Goal: Task Accomplishment & Management: Use online tool/utility

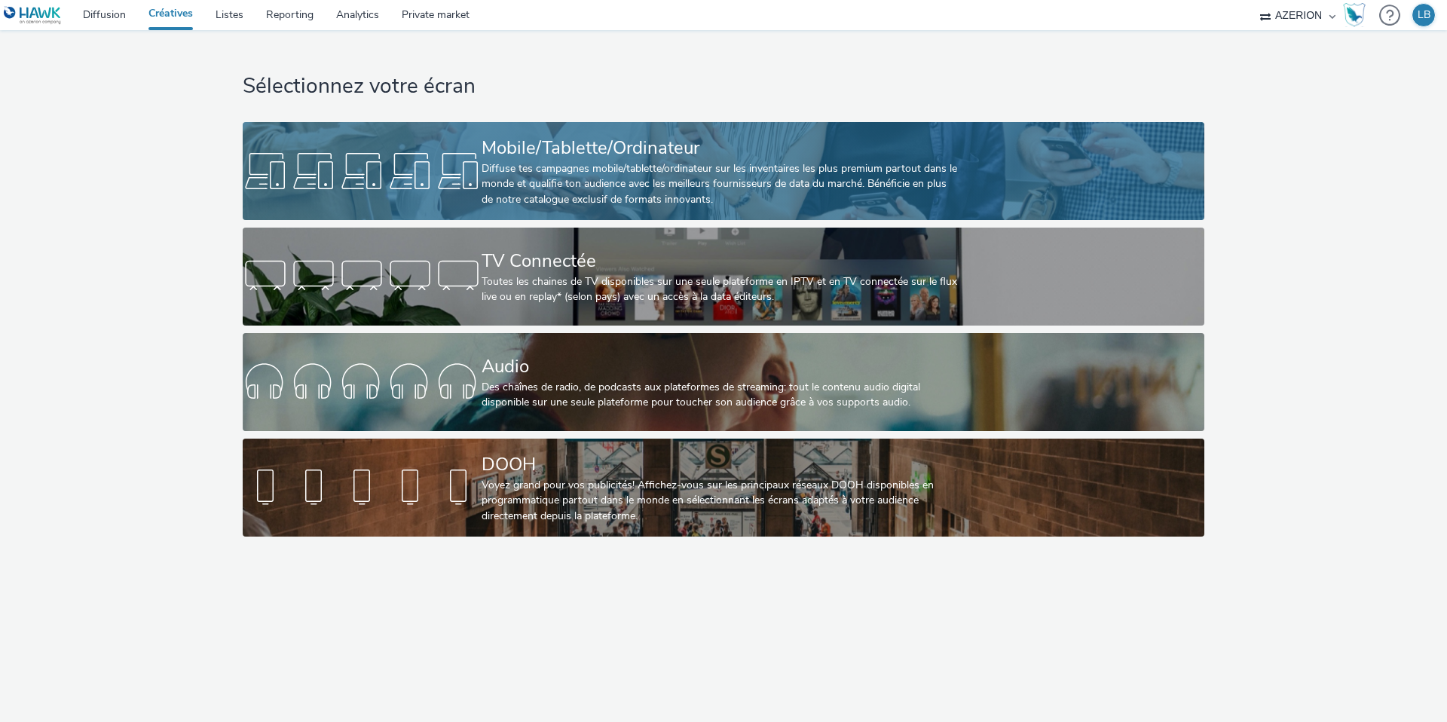
click at [474, 169] on div at bounding box center [362, 171] width 239 height 48
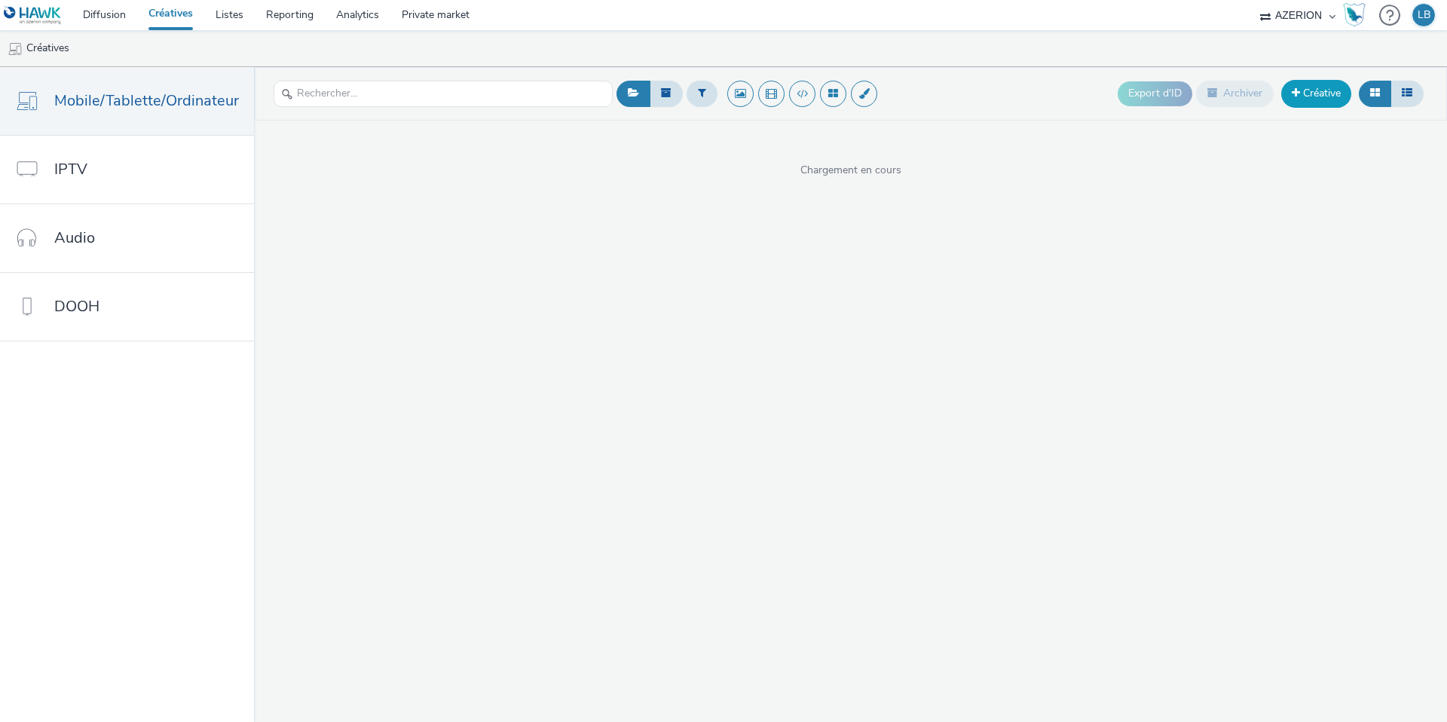
click at [1317, 95] on link "Créative" at bounding box center [1316, 93] width 70 height 27
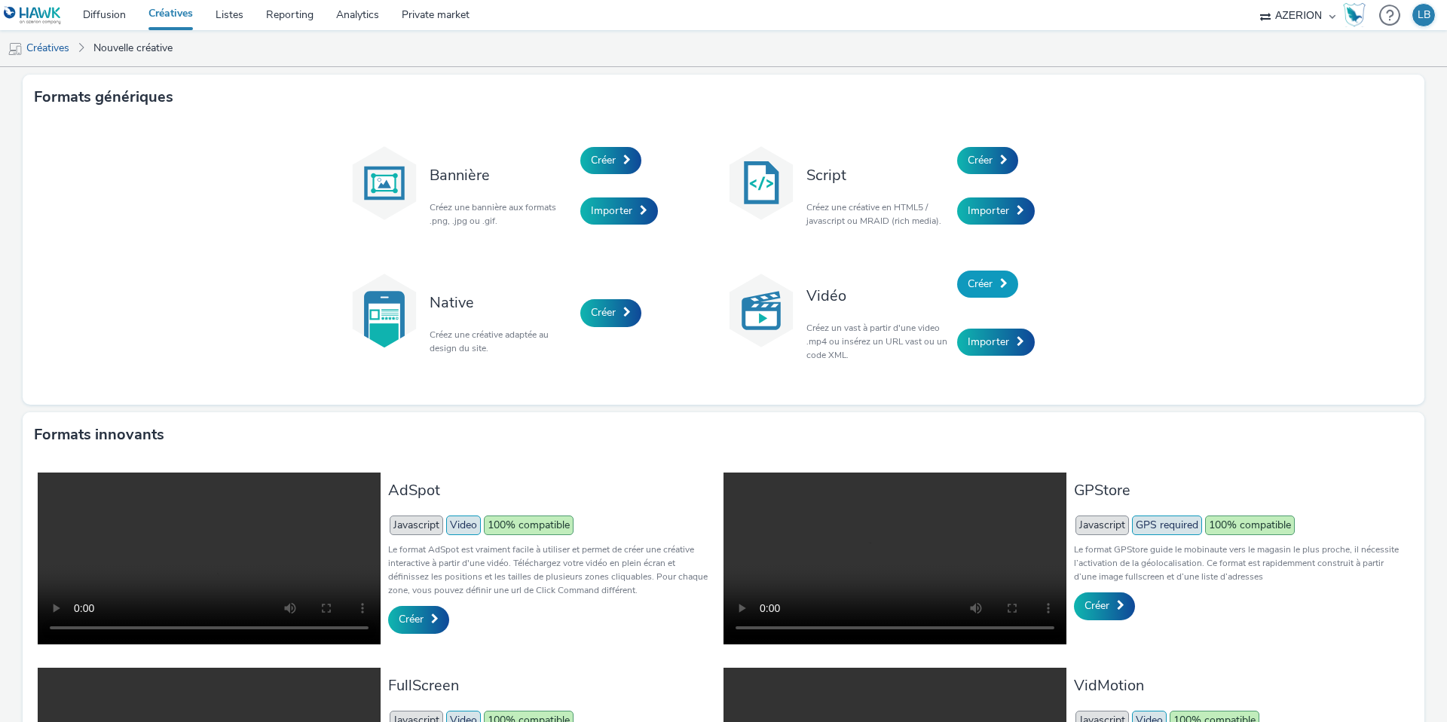
click at [989, 292] on link "Créer" at bounding box center [987, 283] width 61 height 27
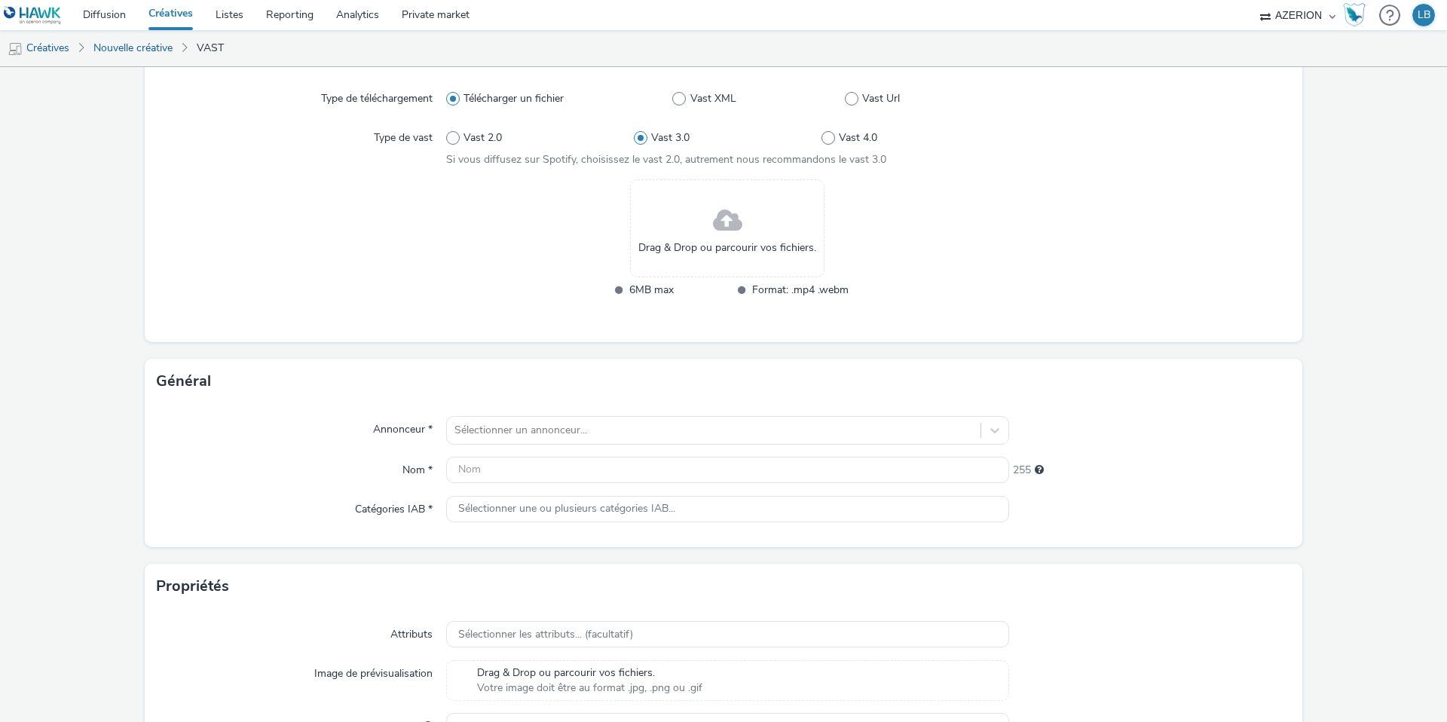
scroll to position [95, 0]
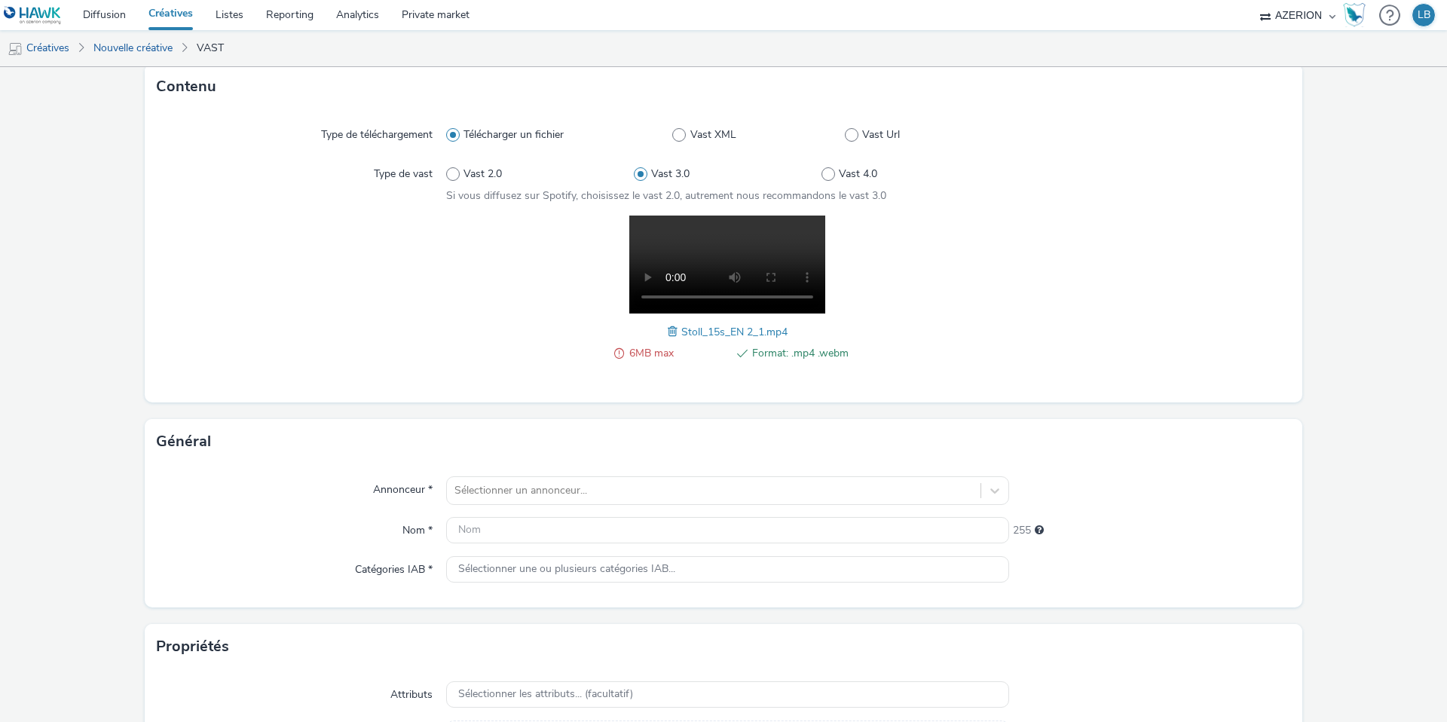
click at [671, 328] on span at bounding box center [675, 331] width 14 height 17
click at [548, 485] on div "Sélectionner un annonceur..." at bounding box center [727, 490] width 563 height 29
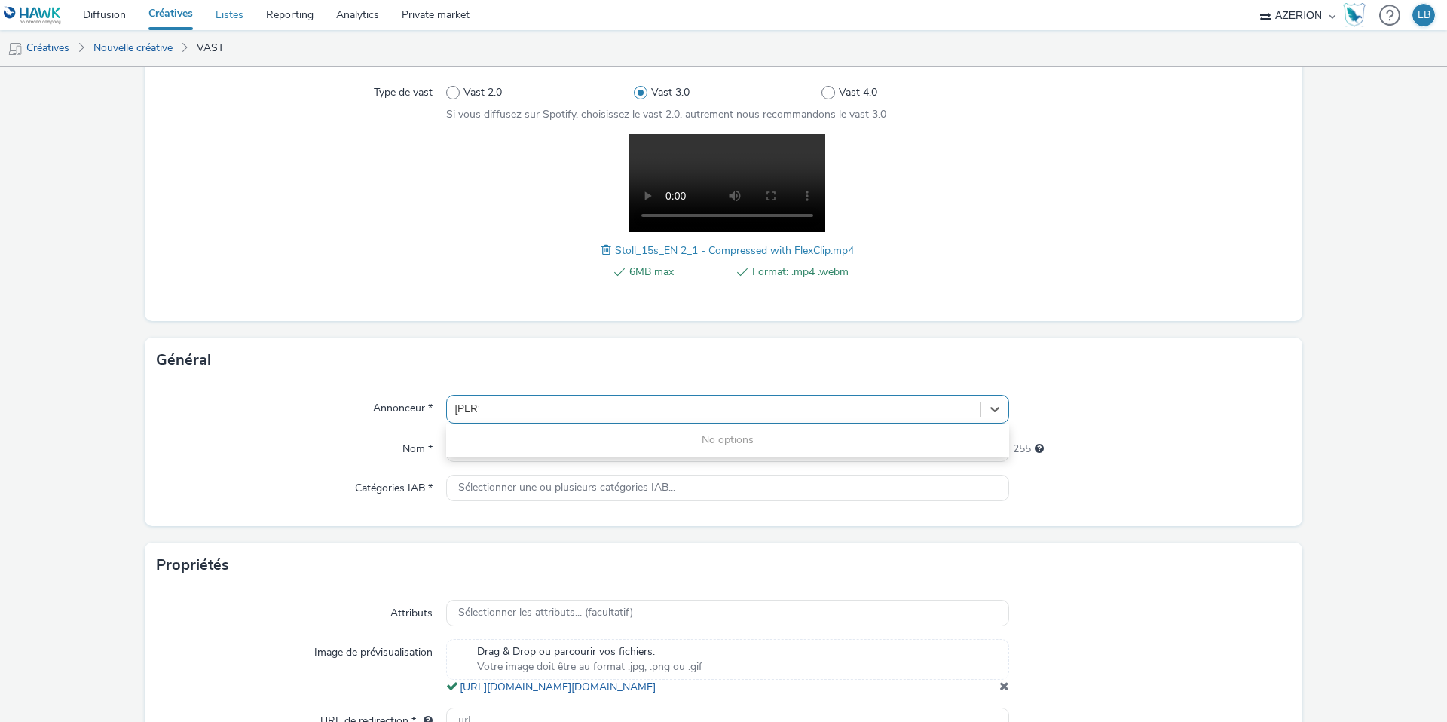
type input "[PERSON_NAME]"
click at [236, 16] on link "Listes" at bounding box center [229, 15] width 50 height 30
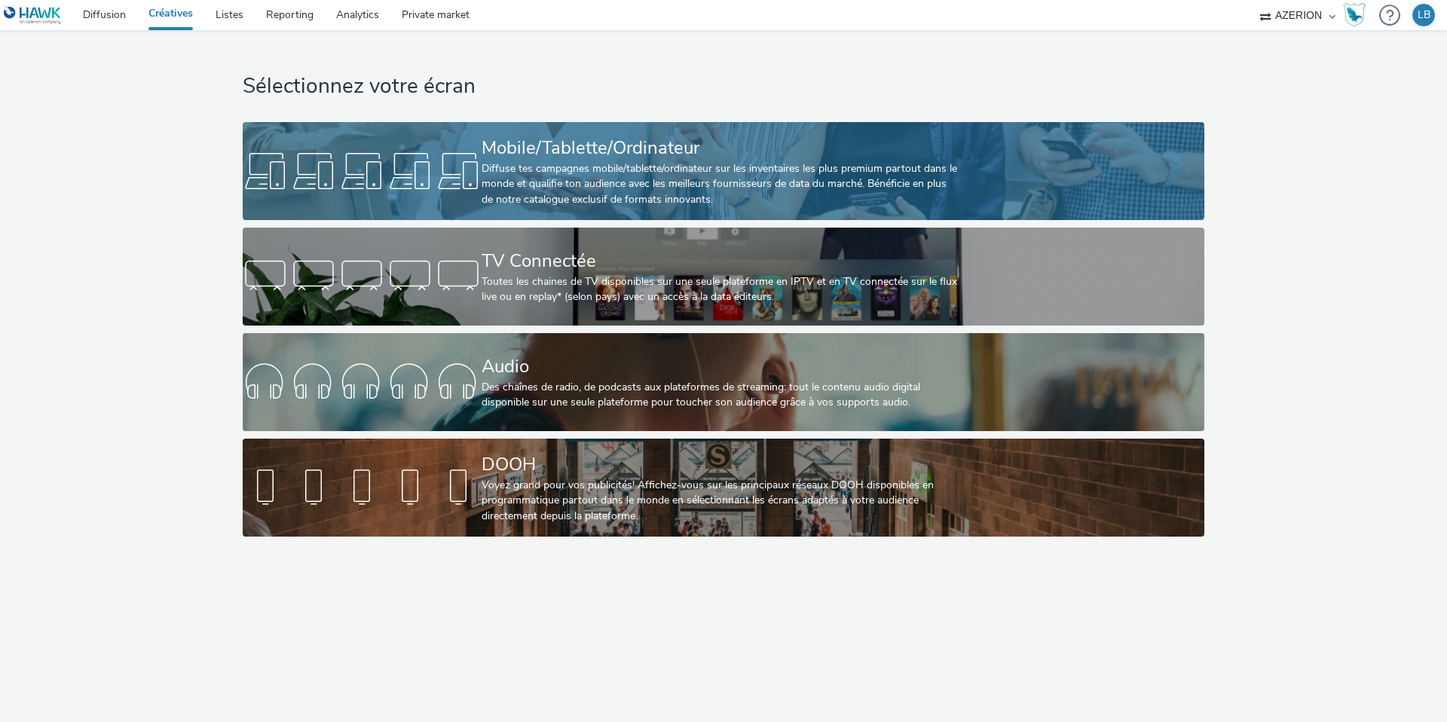
click at [665, 188] on div "Diffuse tes campagnes mobile/tablette/ordinateur sur les inventaires les plus p…" at bounding box center [720, 184] width 478 height 46
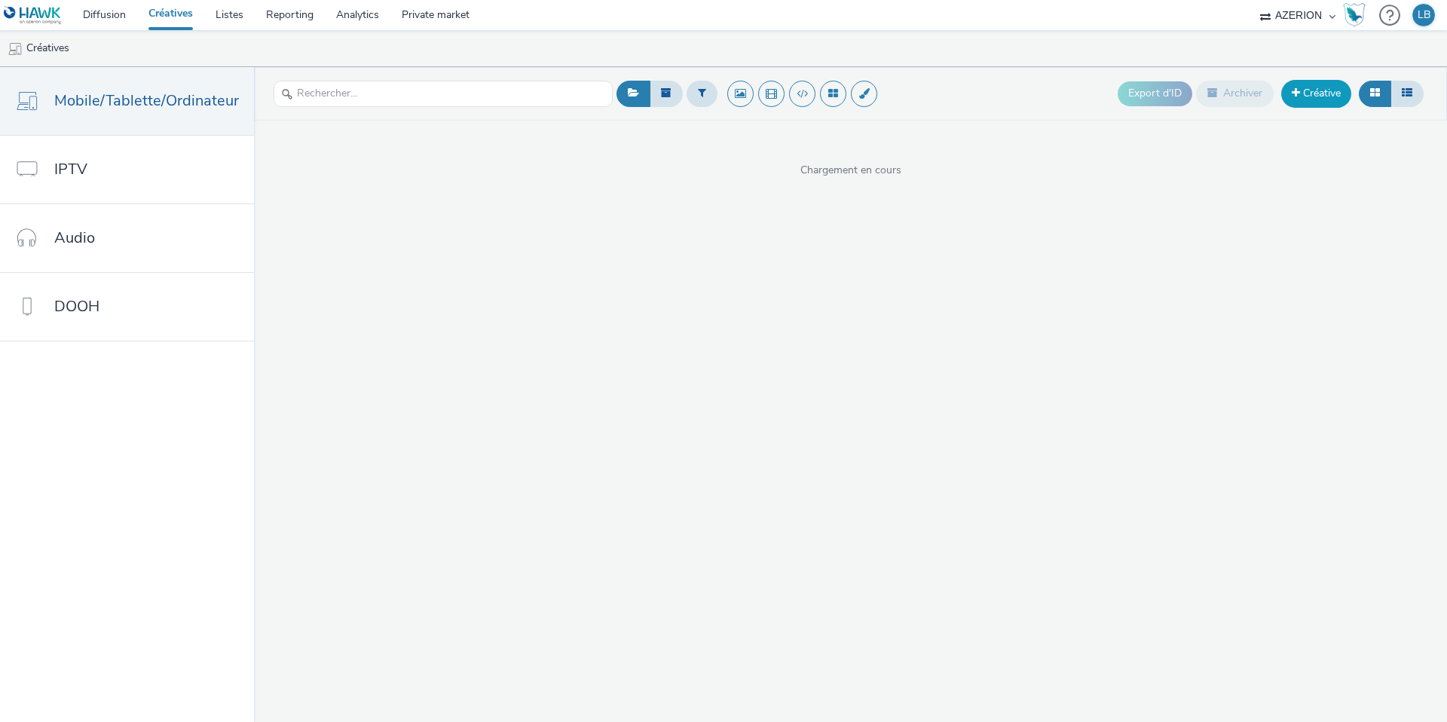
click at [1315, 89] on link "Créative" at bounding box center [1316, 93] width 70 height 27
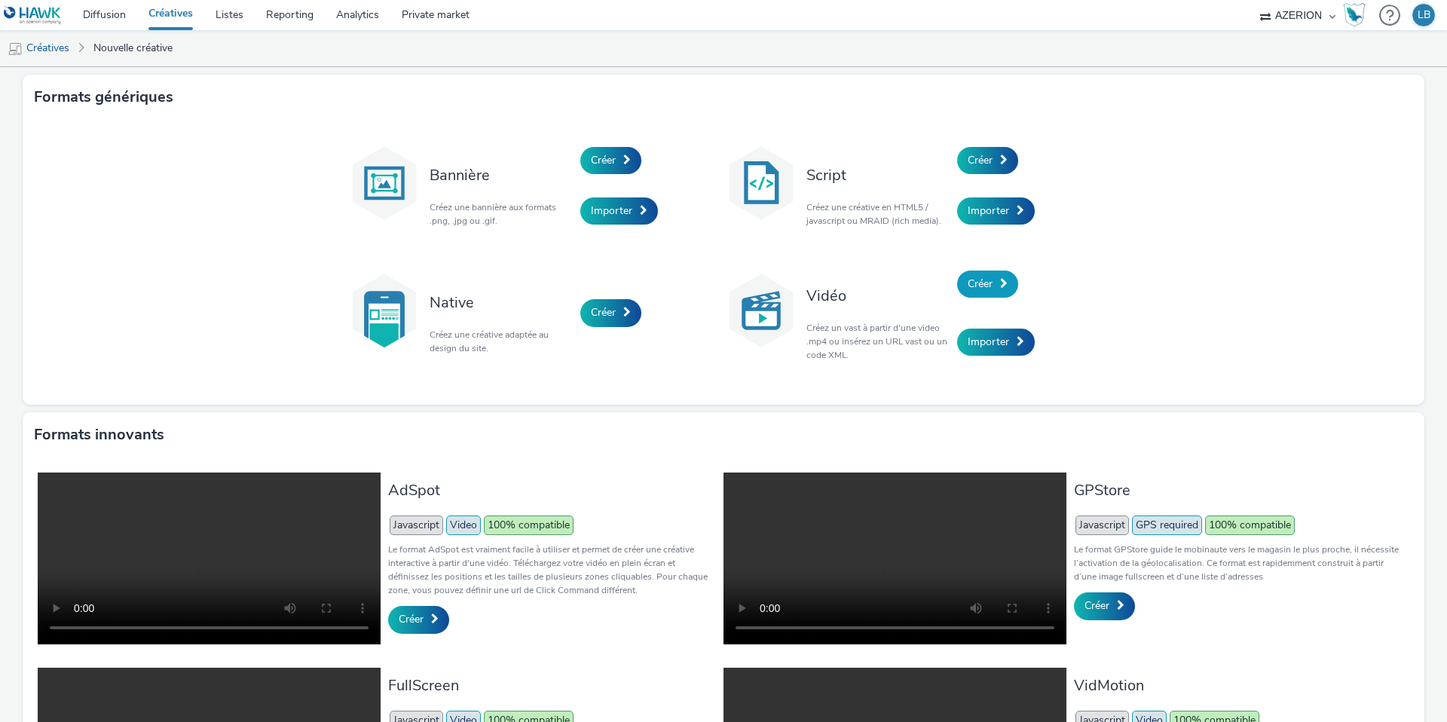
click at [985, 284] on span "Créer" at bounding box center [979, 284] width 25 height 14
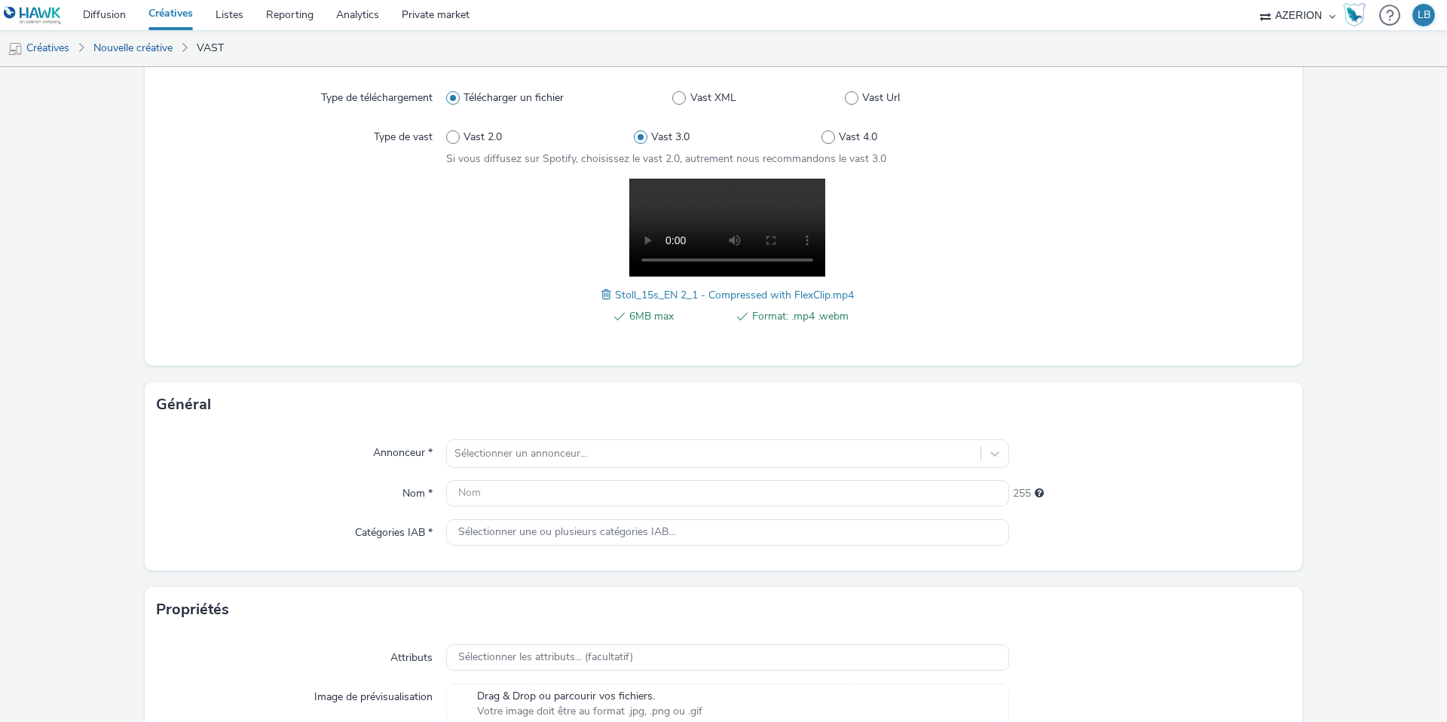
scroll to position [142, 0]
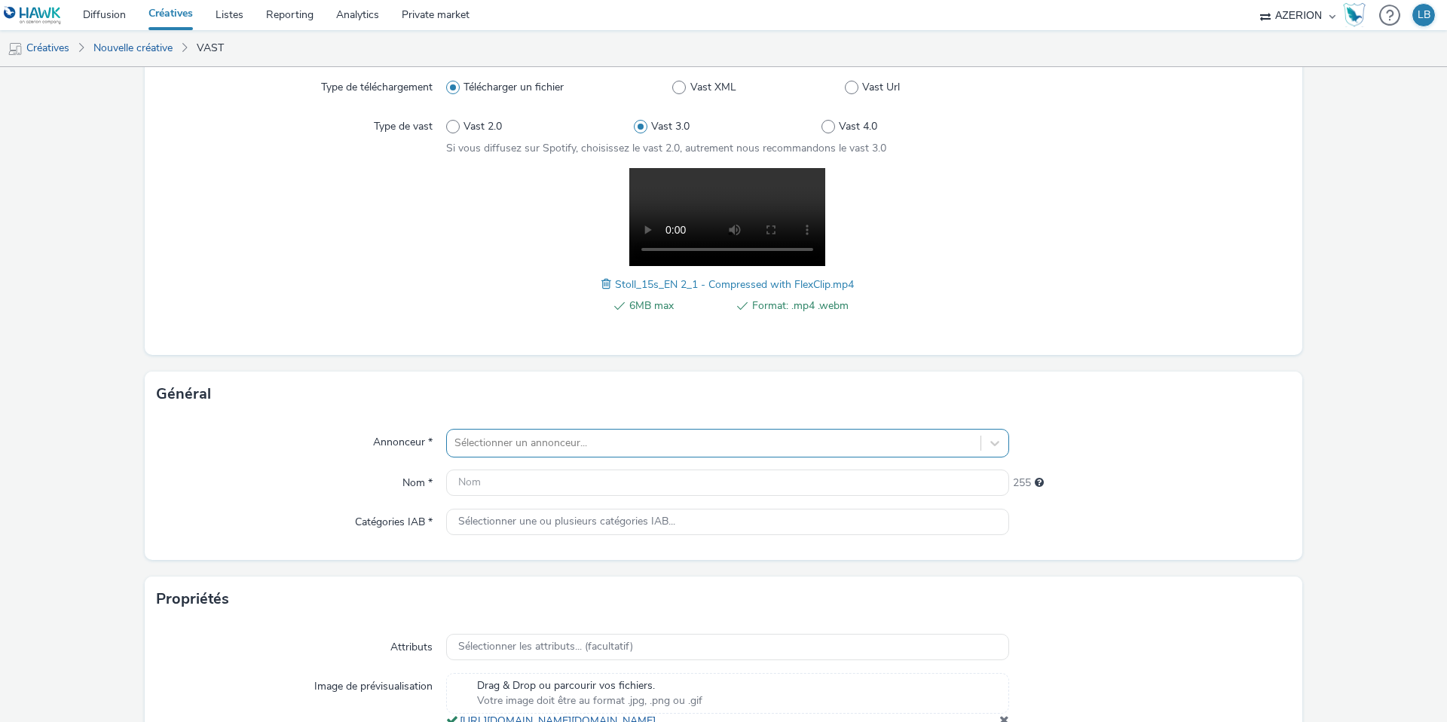
click at [542, 440] on div "Sélectionner un annonceur..." at bounding box center [727, 443] width 563 height 29
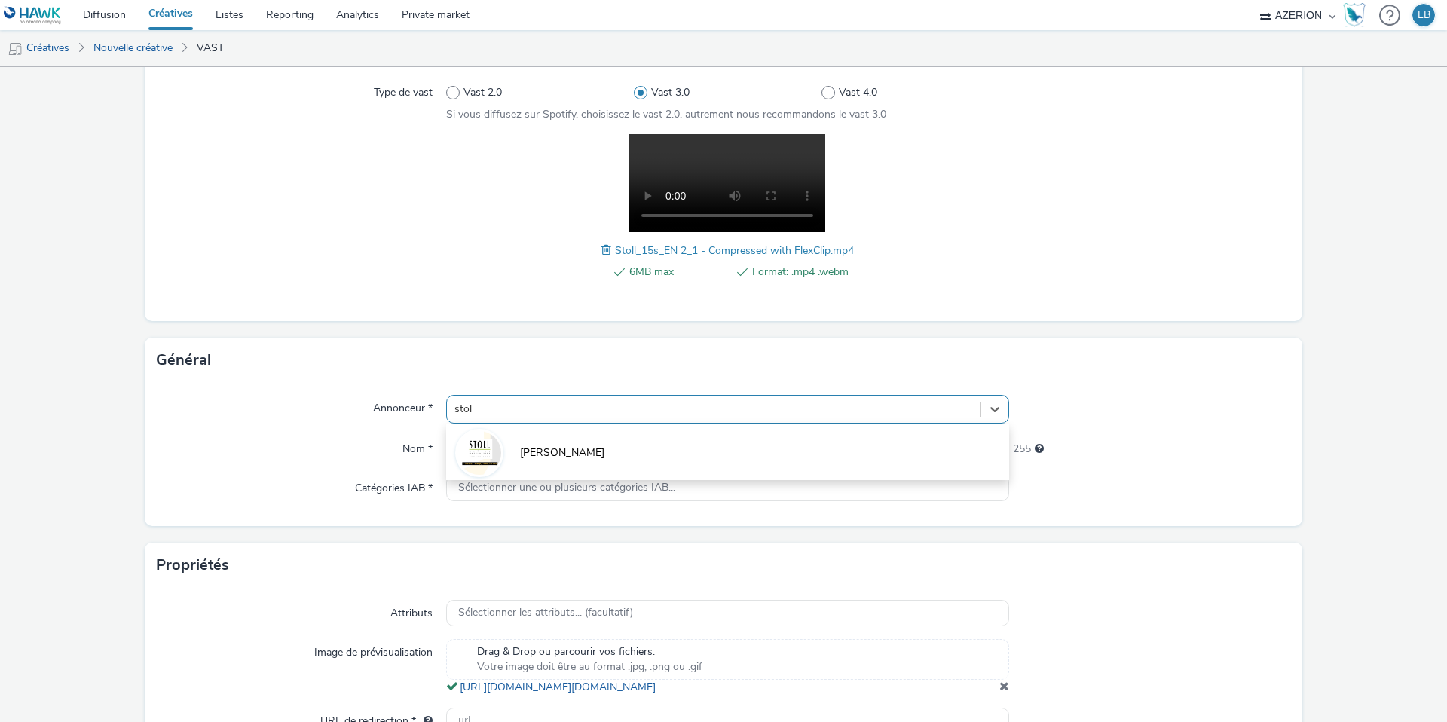
type input "[PERSON_NAME]"
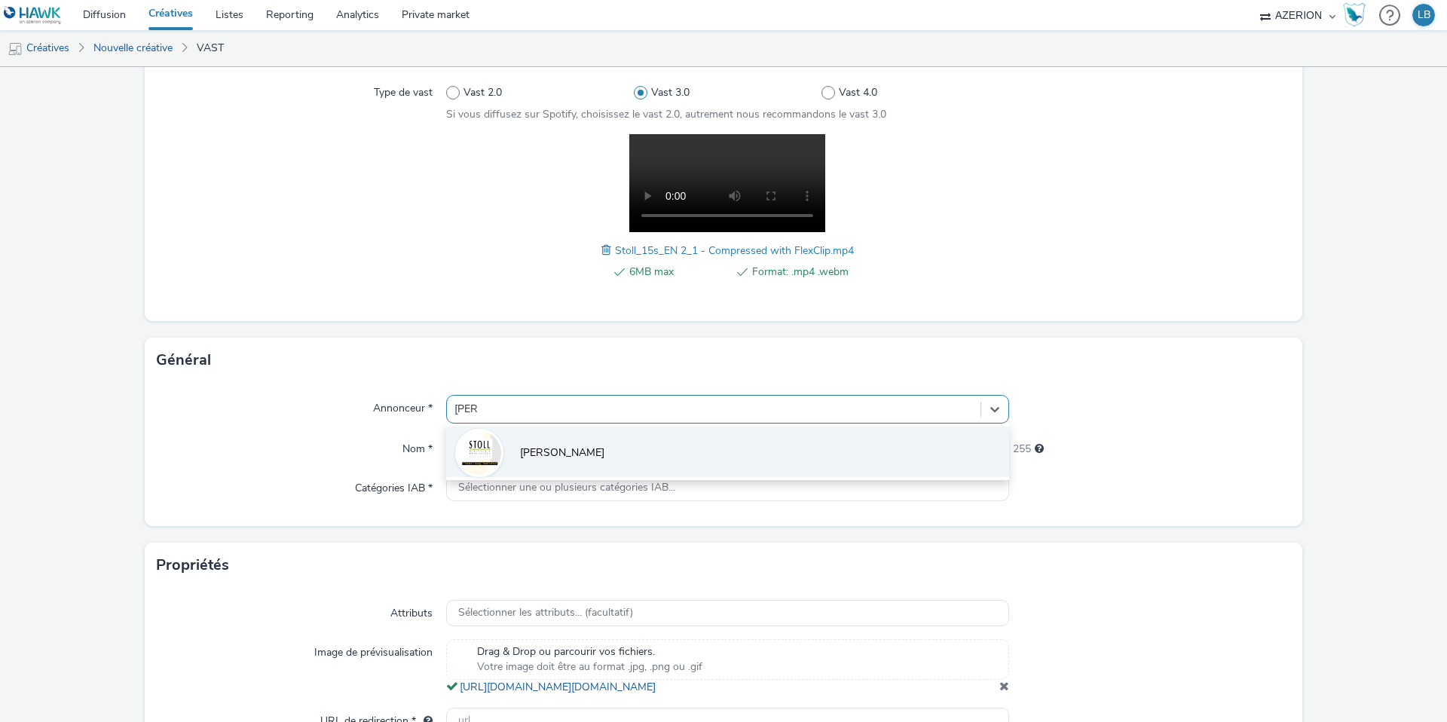
click at [514, 447] on li "[PERSON_NAME]" at bounding box center [727, 451] width 563 height 50
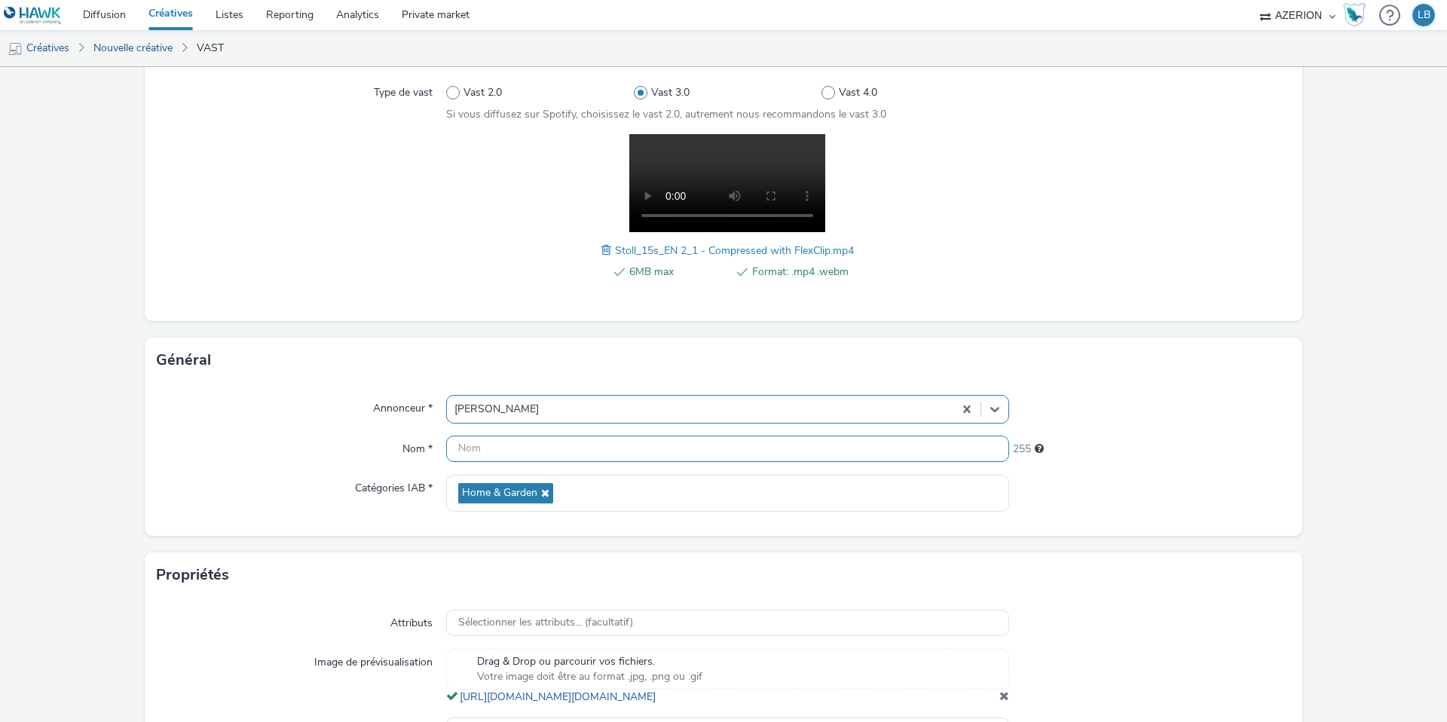
click at [524, 447] on input "text" at bounding box center [727, 448] width 563 height 26
click at [530, 445] on input "BE_IPLux_Stoll_Miwwelfestival_Sept25" at bounding box center [727, 448] width 563 height 26
click at [676, 446] on input "BE_IPLux_Stoll15s_Miwwelfestival_Sept25" at bounding box center [727, 448] width 563 height 26
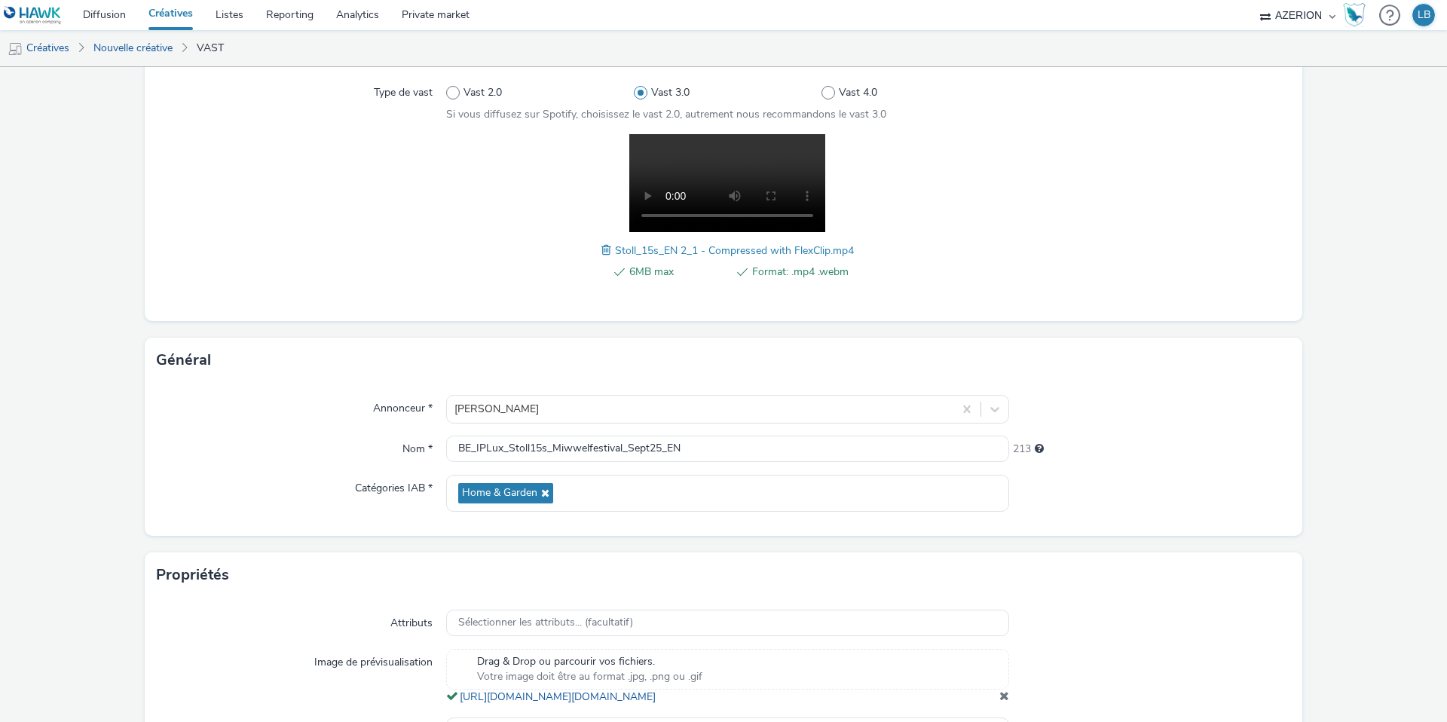
click at [341, 465] on div "Annonceur * [PERSON_NAME] Nom * BE_IPLux_Stoll15s_Miwwelfestival_Sept25_EN 213 …" at bounding box center [723, 459] width 1157 height 153
click at [530, 448] on input "BE_IPLux_Stoll15s_Miwwelfestival_Sept25_EN" at bounding box center [727, 448] width 563 height 26
type input "BE_IPLux_Stoll_15s_Miwwelfestival_Sept25_EN"
click at [302, 457] on div "Nom *" at bounding box center [301, 448] width 289 height 27
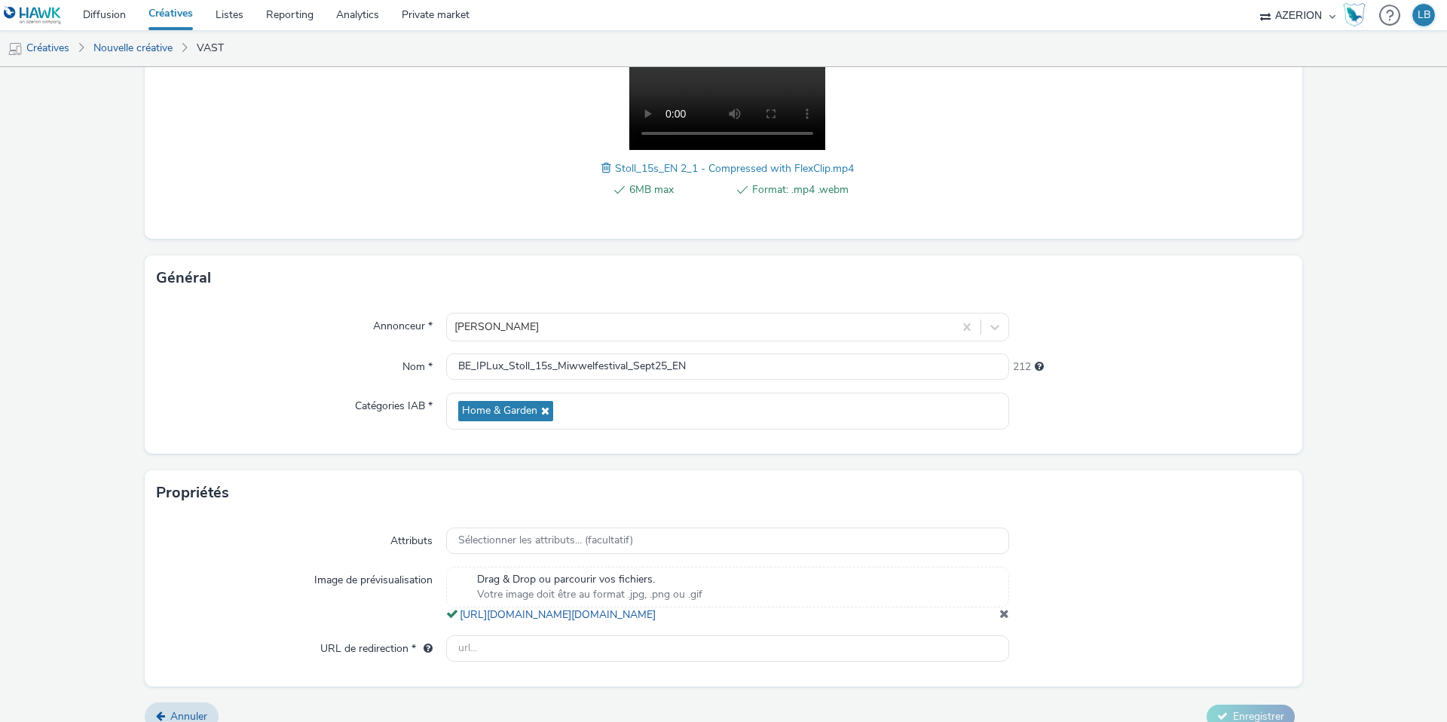
scroll to position [293, 0]
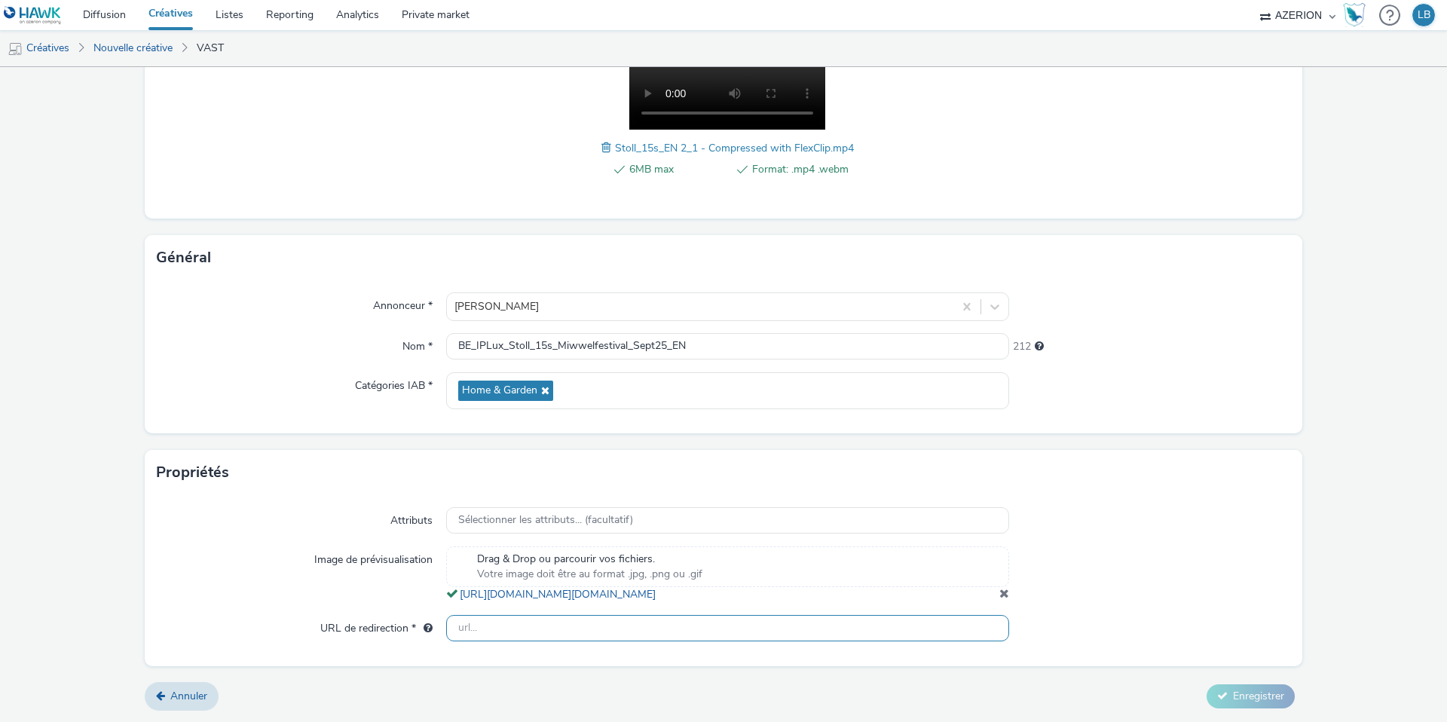
click at [578, 628] on input "text" at bounding box center [727, 628] width 563 height 26
paste input "[URL][DOMAIN_NAME]"
type input "[URL][DOMAIN_NAME]"
click at [1237, 692] on span "Enregistrer" at bounding box center [1258, 696] width 51 height 14
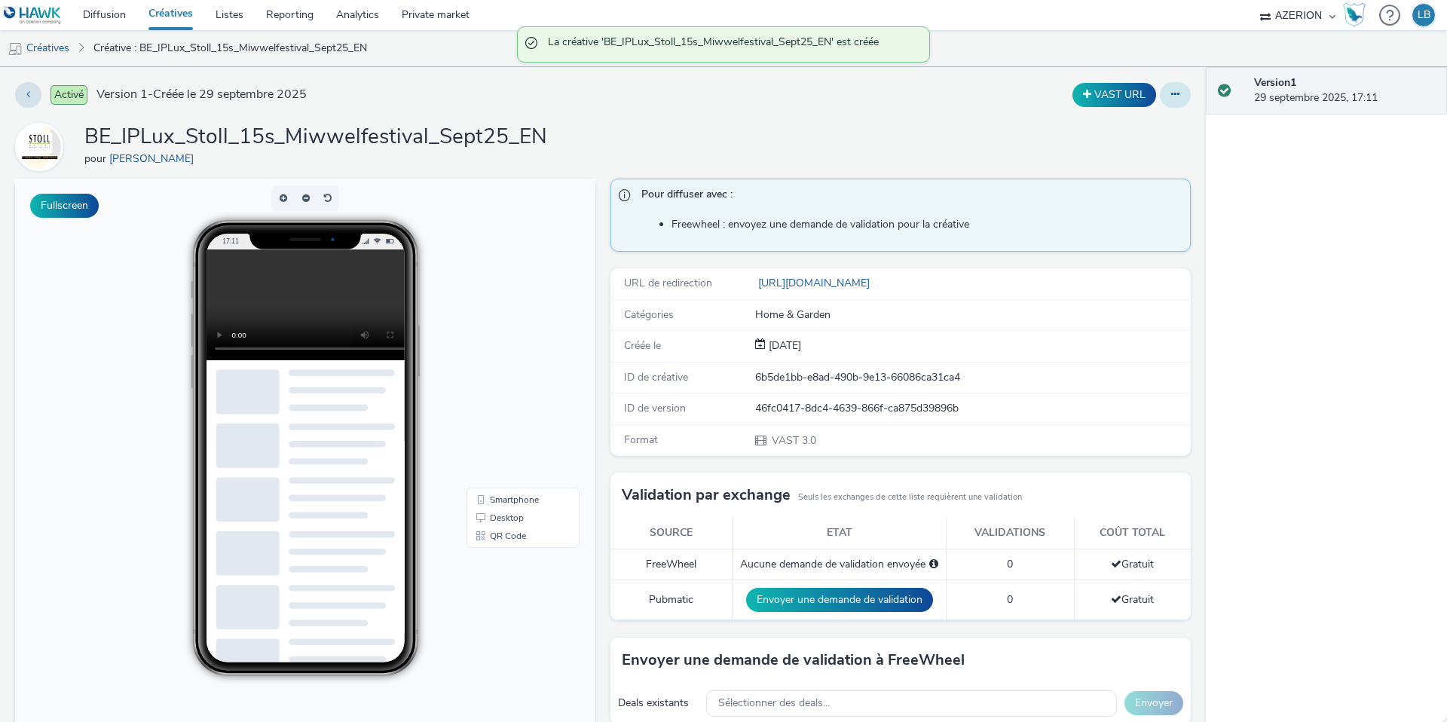
click at [1175, 97] on icon at bounding box center [1175, 94] width 8 height 11
click at [1148, 148] on link "Dupliquer" at bounding box center [1133, 155] width 113 height 30
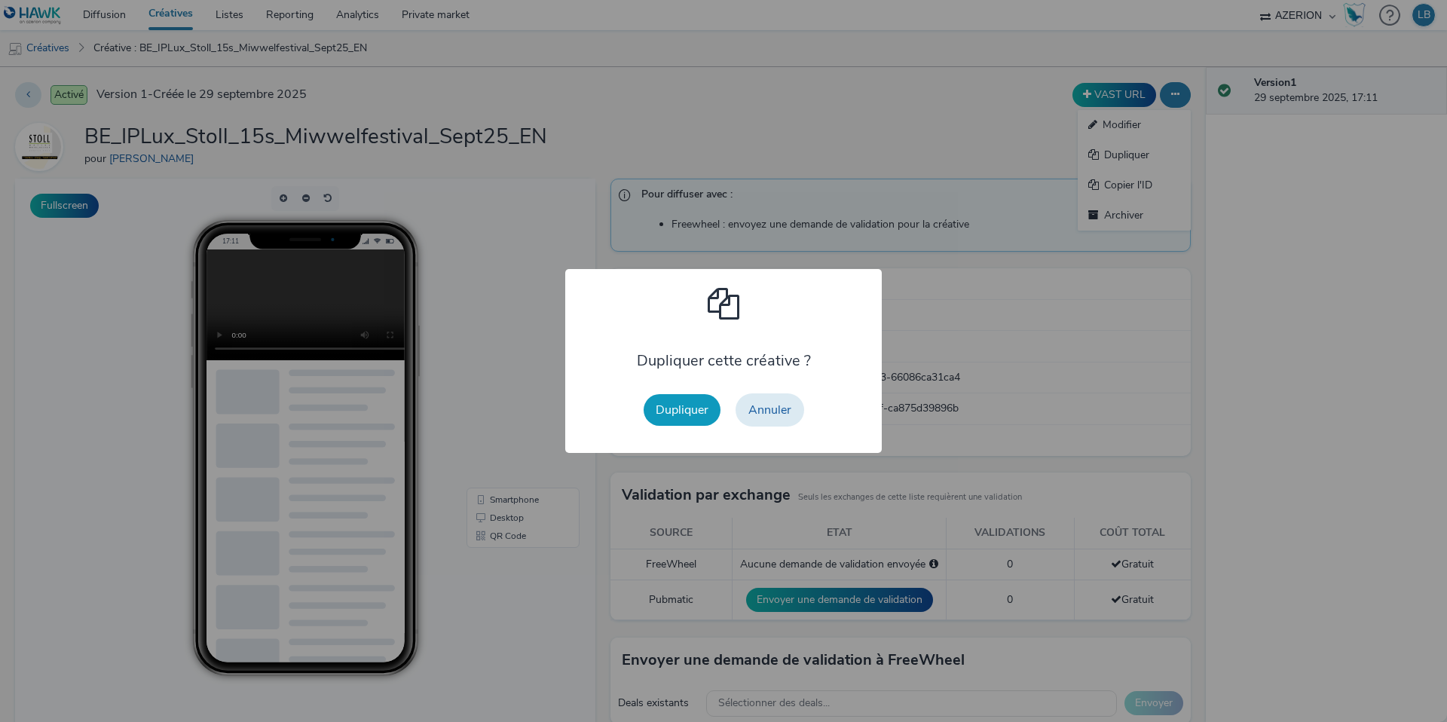
click at [677, 411] on button "Dupliquer" at bounding box center [681, 410] width 77 height 32
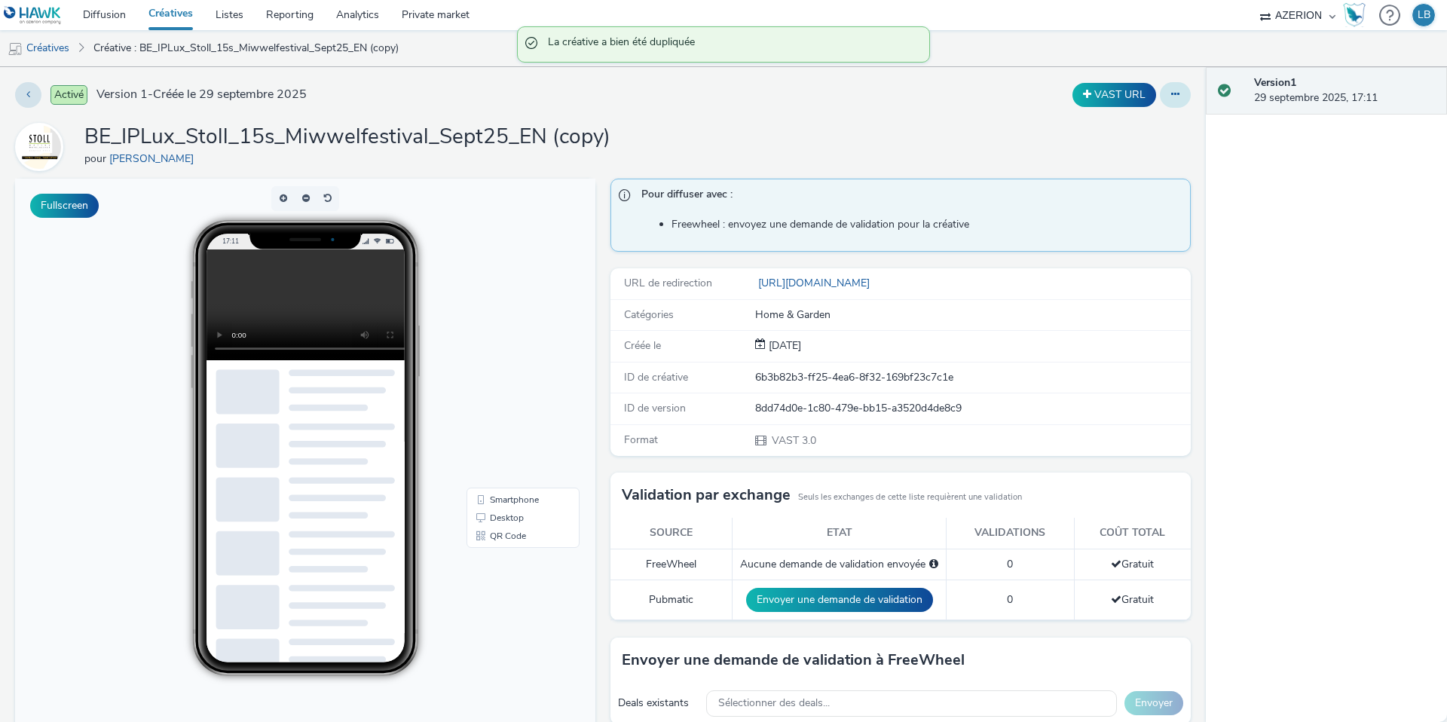
click at [1171, 91] on icon at bounding box center [1175, 94] width 8 height 11
click at [1160, 125] on link "Modifier" at bounding box center [1133, 125] width 113 height 30
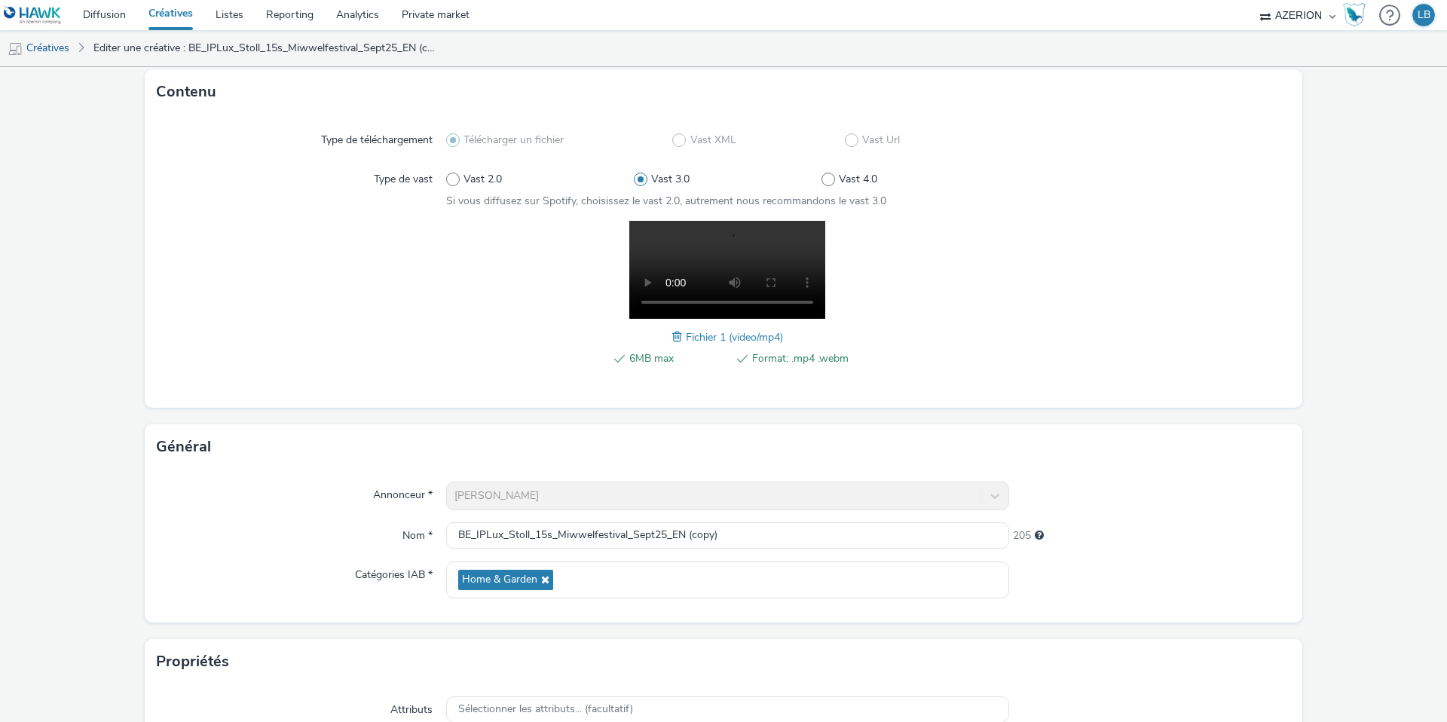
scroll to position [92, 0]
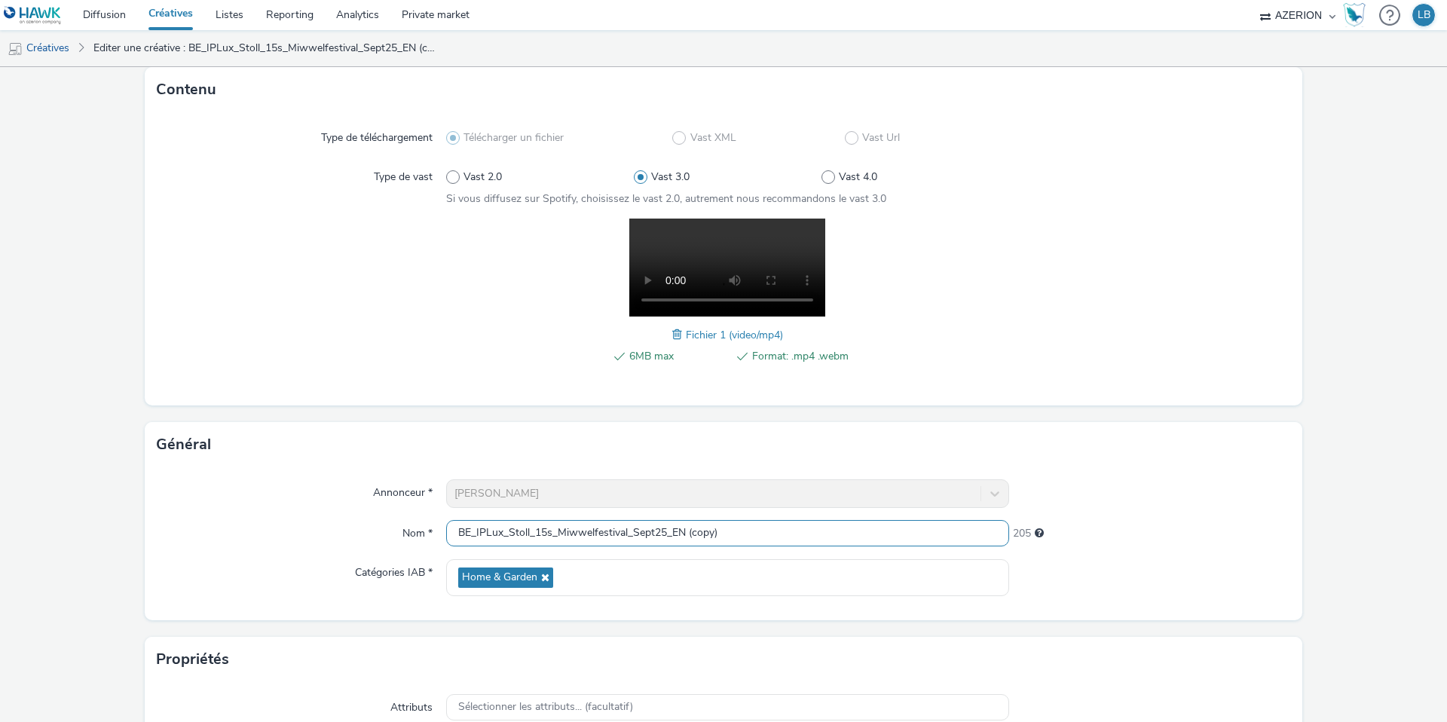
drag, startPoint x: 744, startPoint y: 531, endPoint x: 674, endPoint y: 531, distance: 70.8
click at [674, 531] on input "BE_IPLux_Stoll_15s_Miwwelfestival_Sept25_EN (copy)" at bounding box center [727, 533] width 563 height 26
type input "BE_IPLux_Stoll_15s_Miwwelfestival_Sept25_FR"
click at [674, 329] on span at bounding box center [679, 334] width 14 height 17
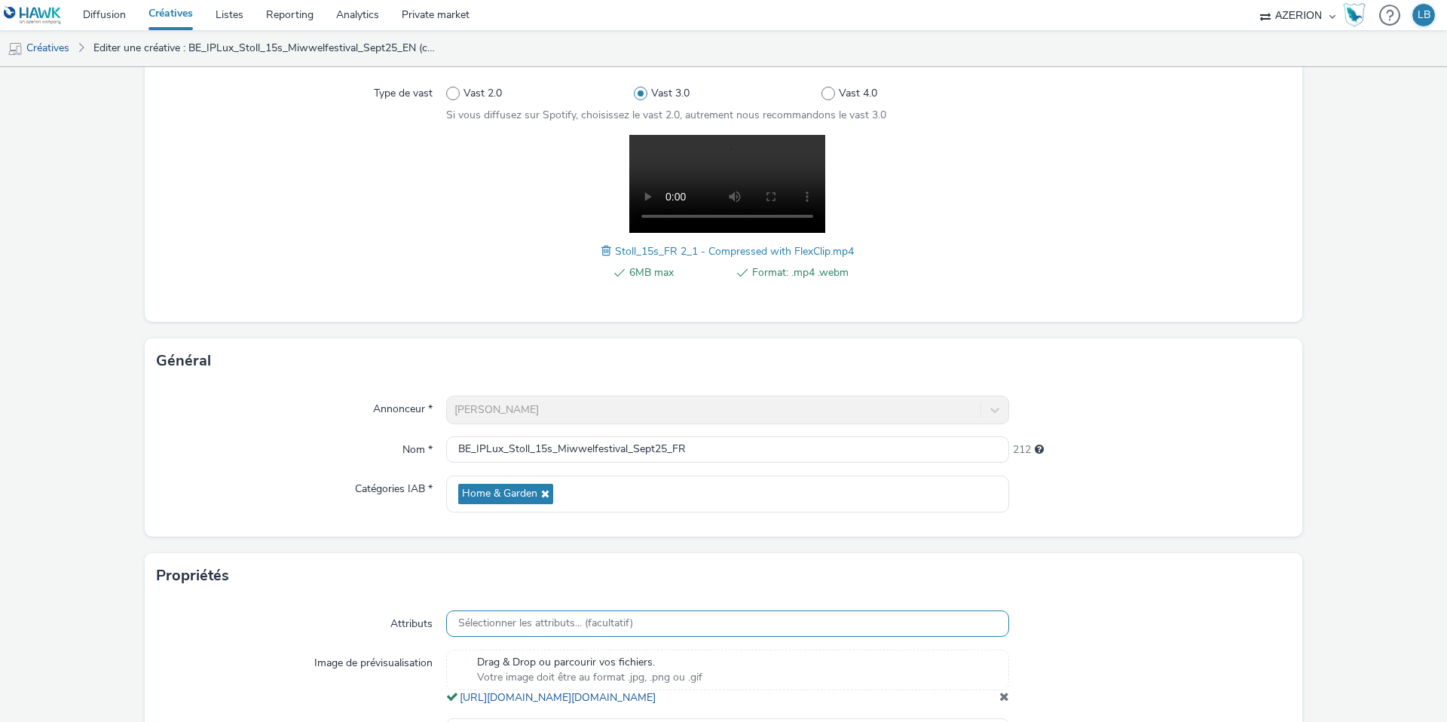
scroll to position [293, 0]
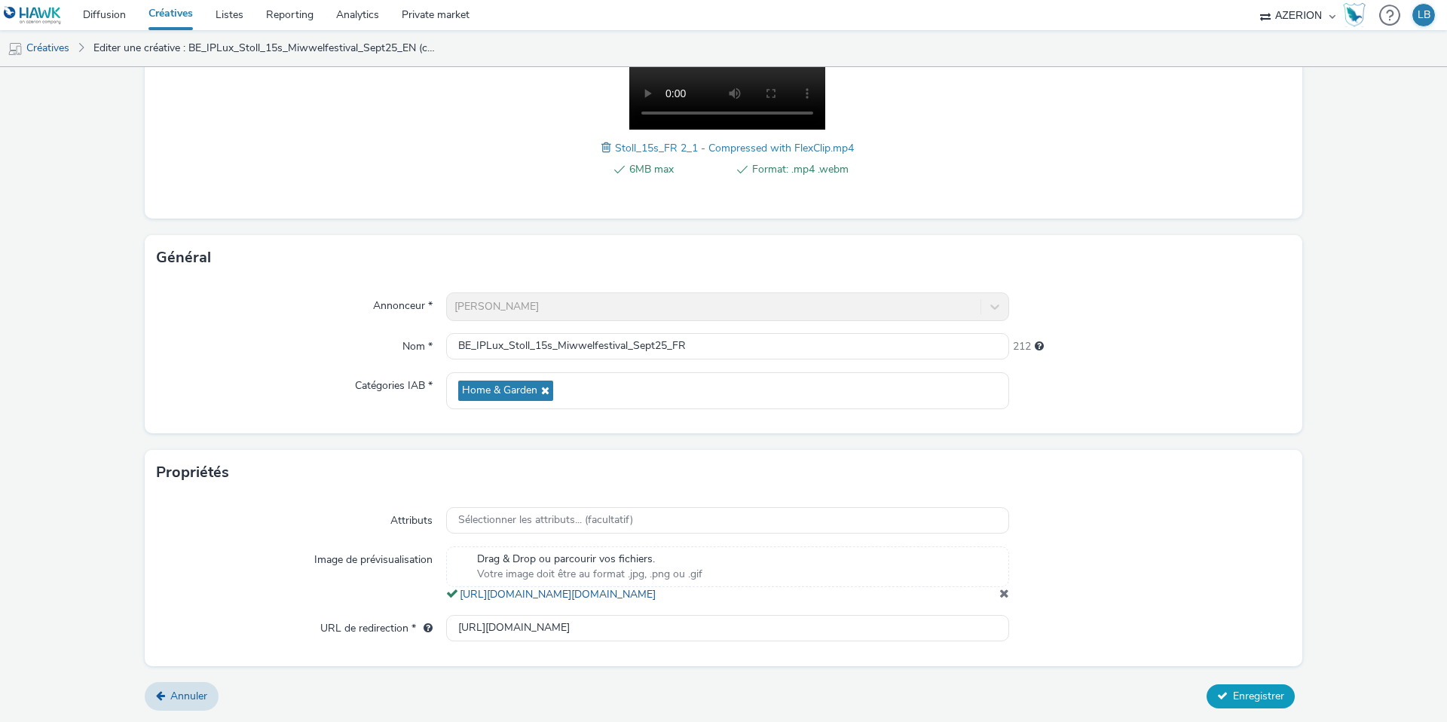
click at [1235, 698] on span "Enregistrer" at bounding box center [1258, 696] width 51 height 14
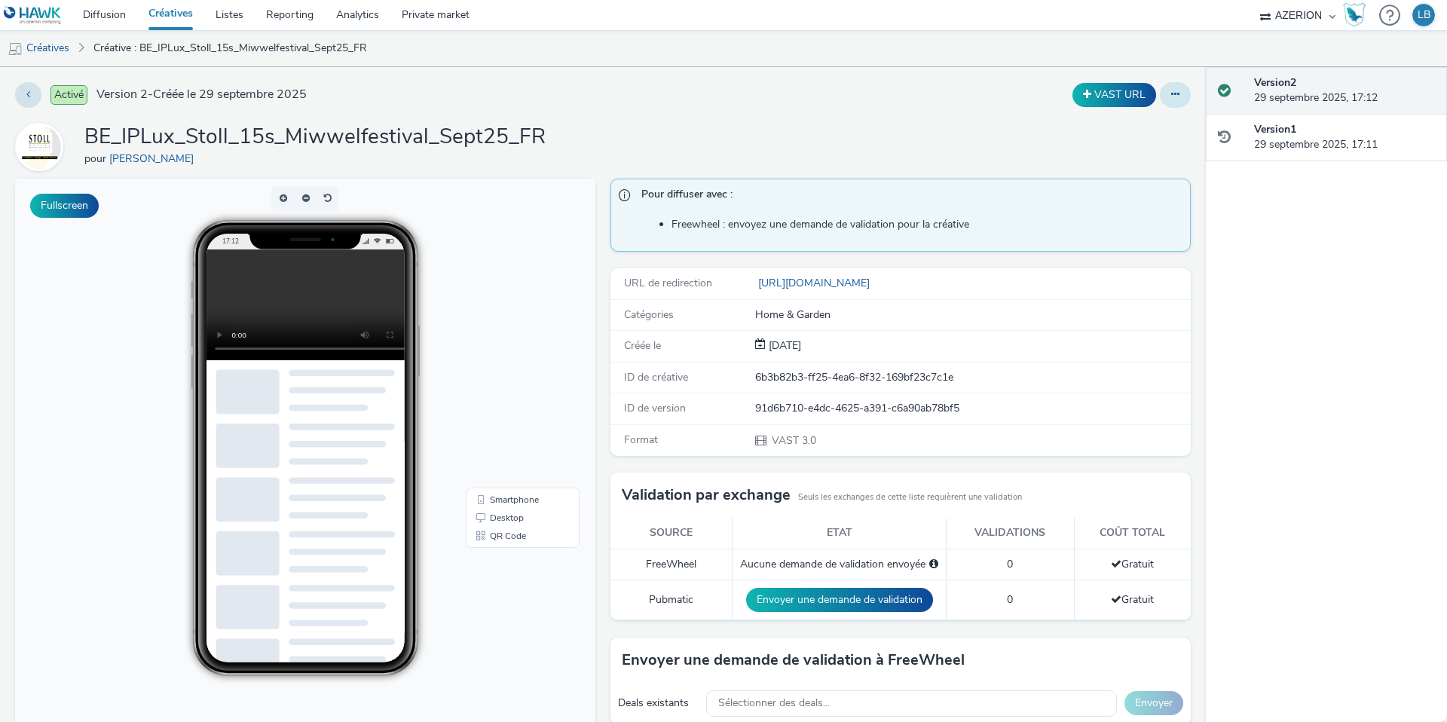
click at [1172, 87] on button at bounding box center [1175, 95] width 31 height 26
click at [1175, 102] on button at bounding box center [1175, 95] width 31 height 26
click at [1164, 92] on button at bounding box center [1175, 95] width 31 height 26
click at [1136, 154] on link "Dupliquer" at bounding box center [1133, 155] width 113 height 30
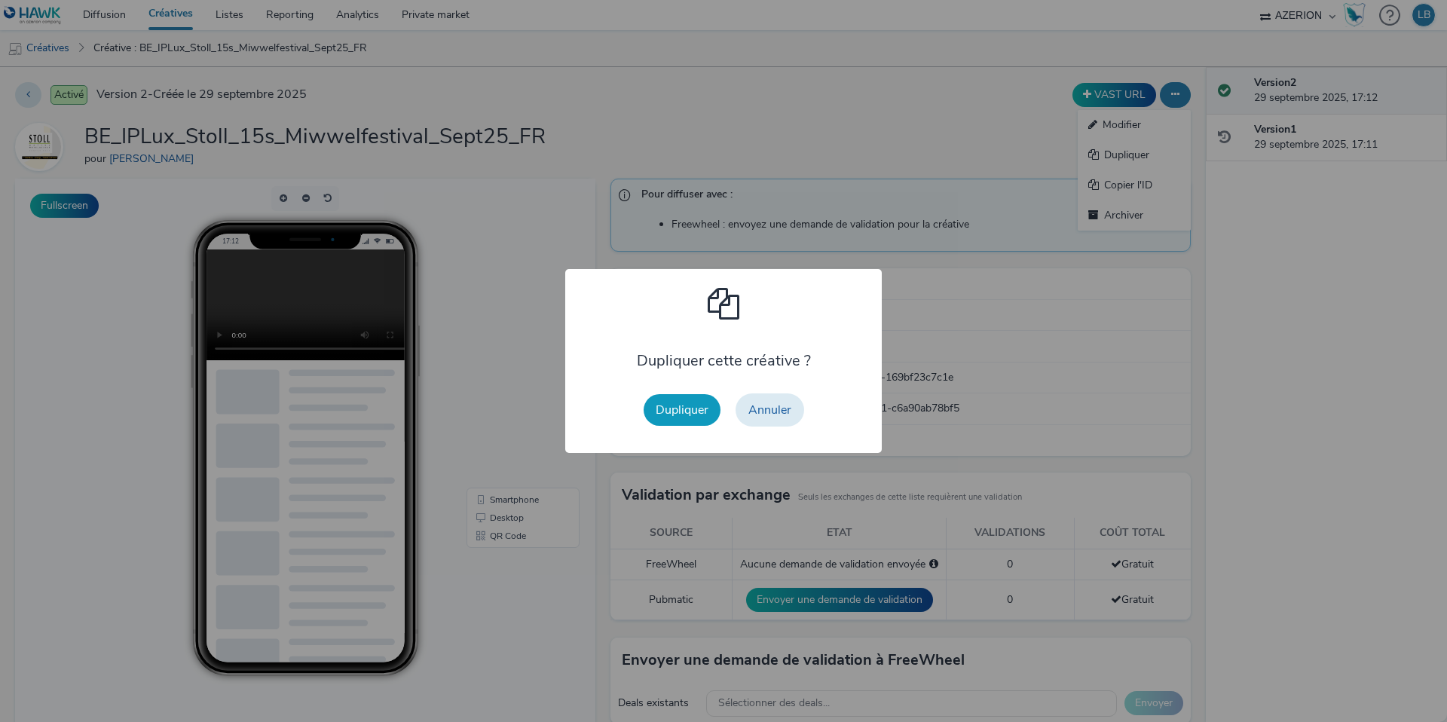
click at [688, 411] on button "Dupliquer" at bounding box center [681, 410] width 77 height 32
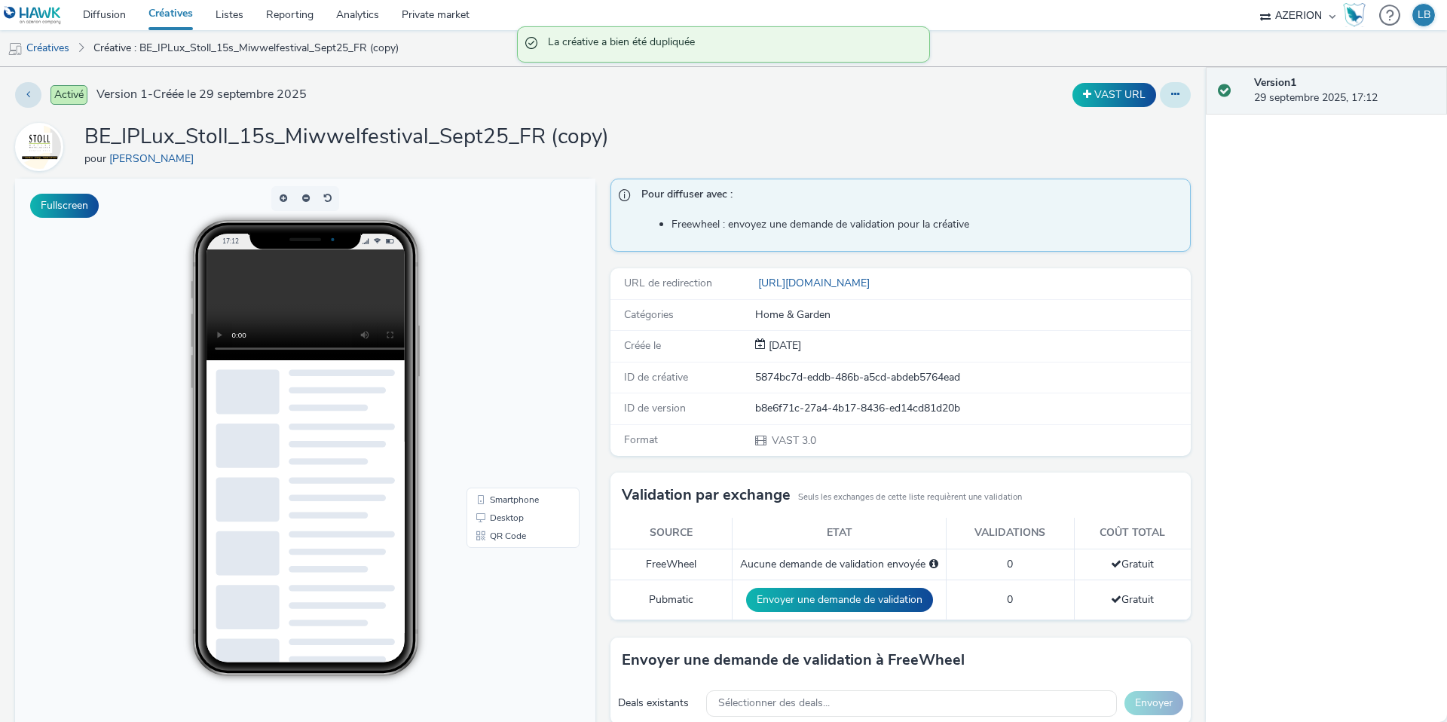
click at [1178, 91] on icon at bounding box center [1175, 94] width 8 height 11
click at [1156, 121] on link "Modifier" at bounding box center [1133, 125] width 113 height 30
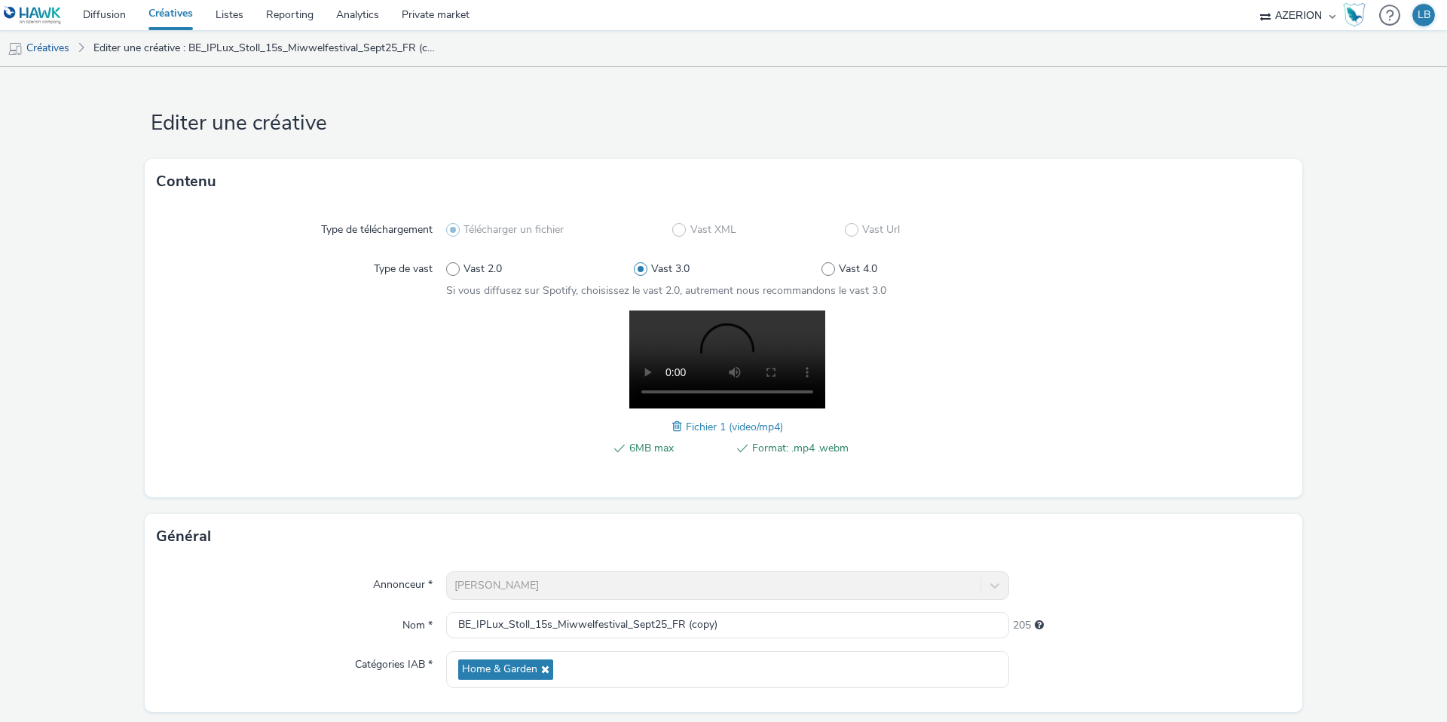
click at [679, 423] on span at bounding box center [679, 426] width 14 height 17
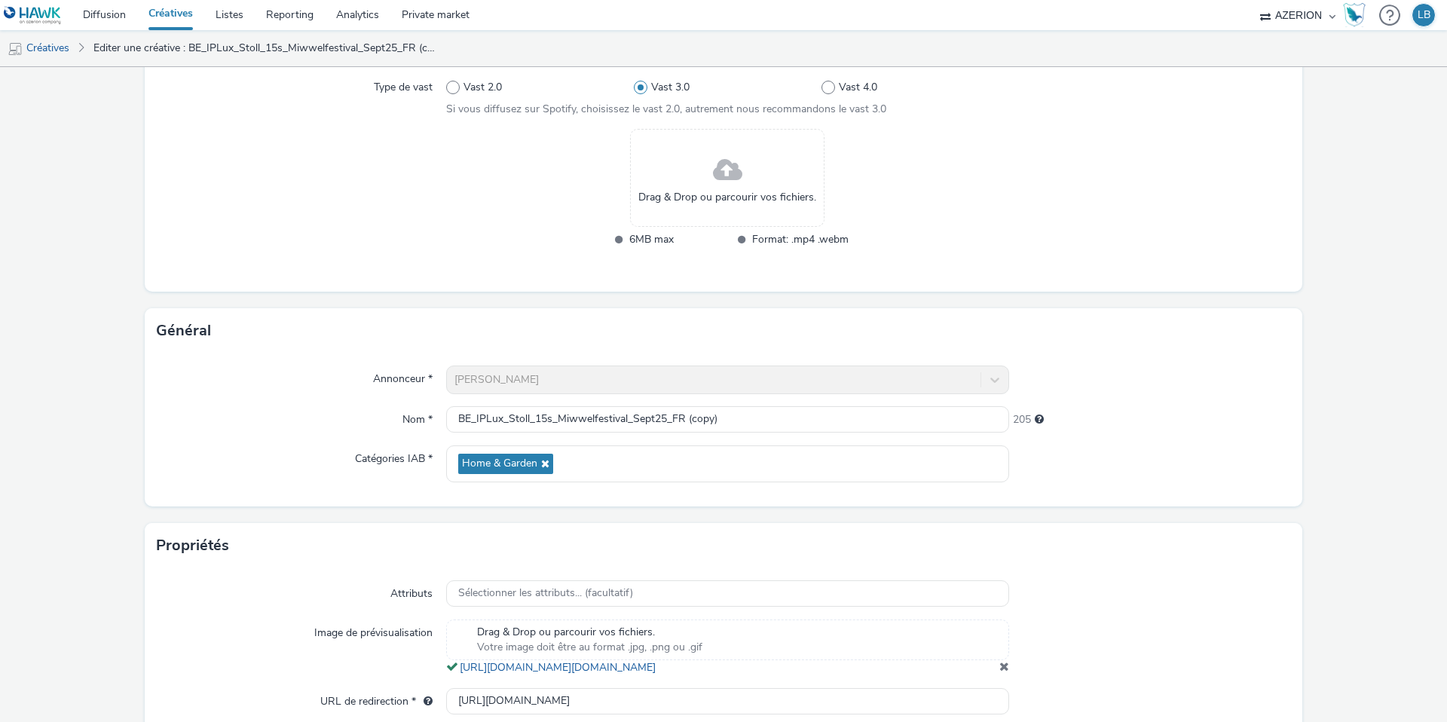
scroll to position [246, 0]
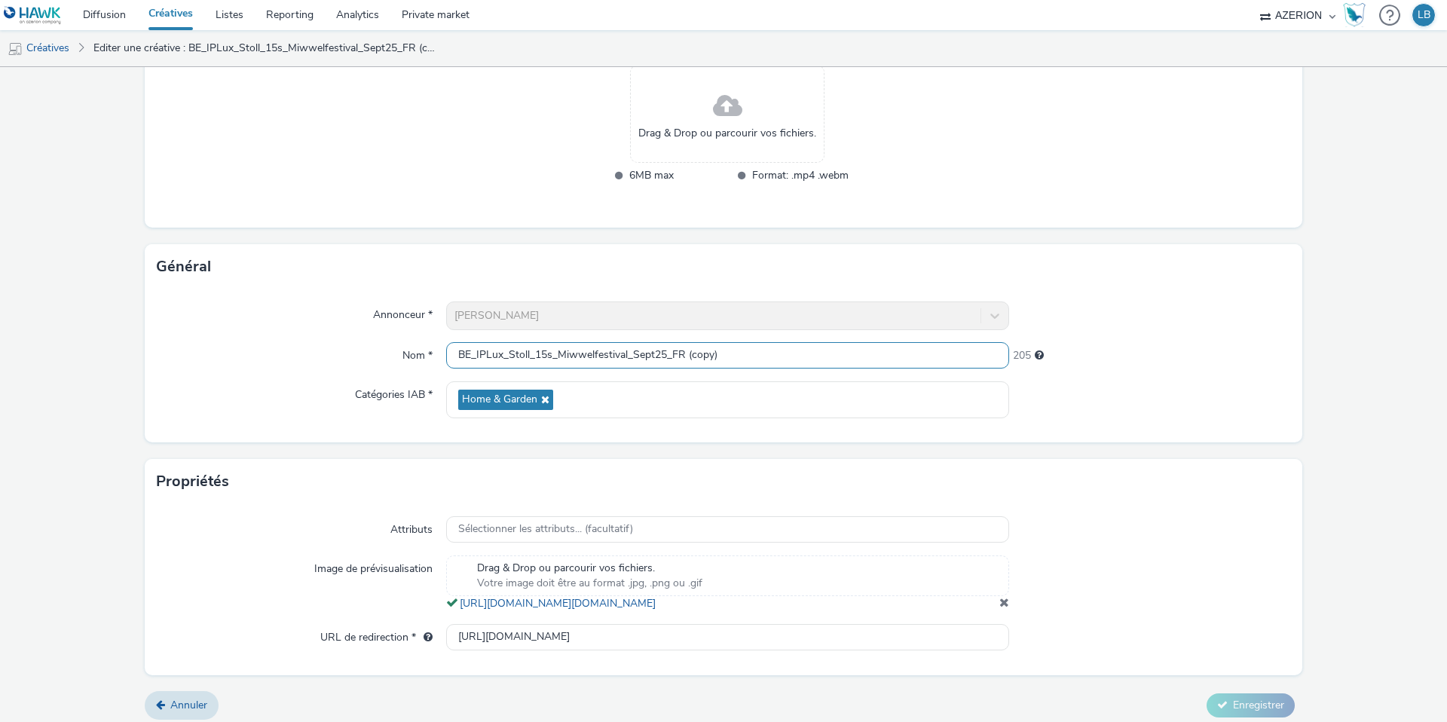
drag, startPoint x: 674, startPoint y: 354, endPoint x: 771, endPoint y: 354, distance: 96.4
click at [771, 354] on input "BE_IPLux_Stoll_15s_Miwwelfestival_Sept25_FR (copy)" at bounding box center [727, 355] width 563 height 26
type input "BE_IPLux_Stoll_15s_Miwwelfestival_Sept25_LU"
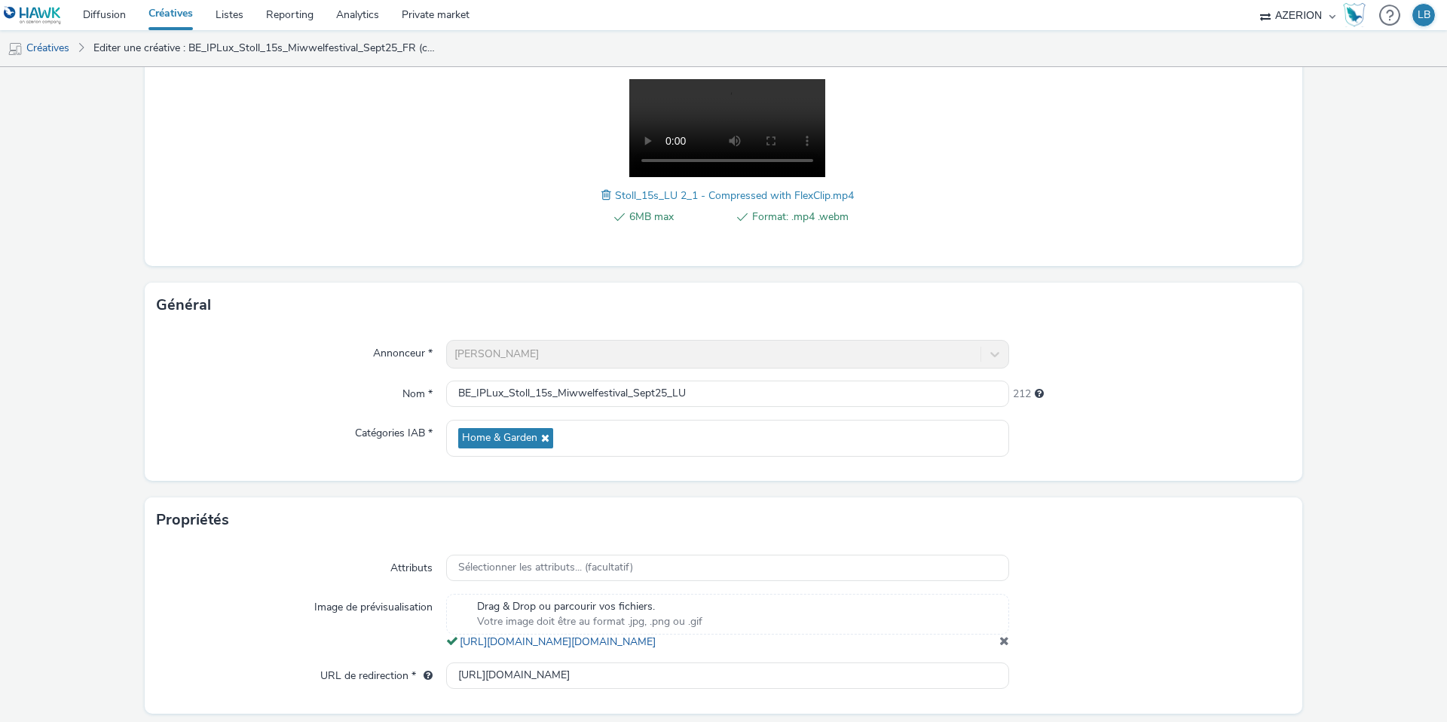
scroll to position [293, 0]
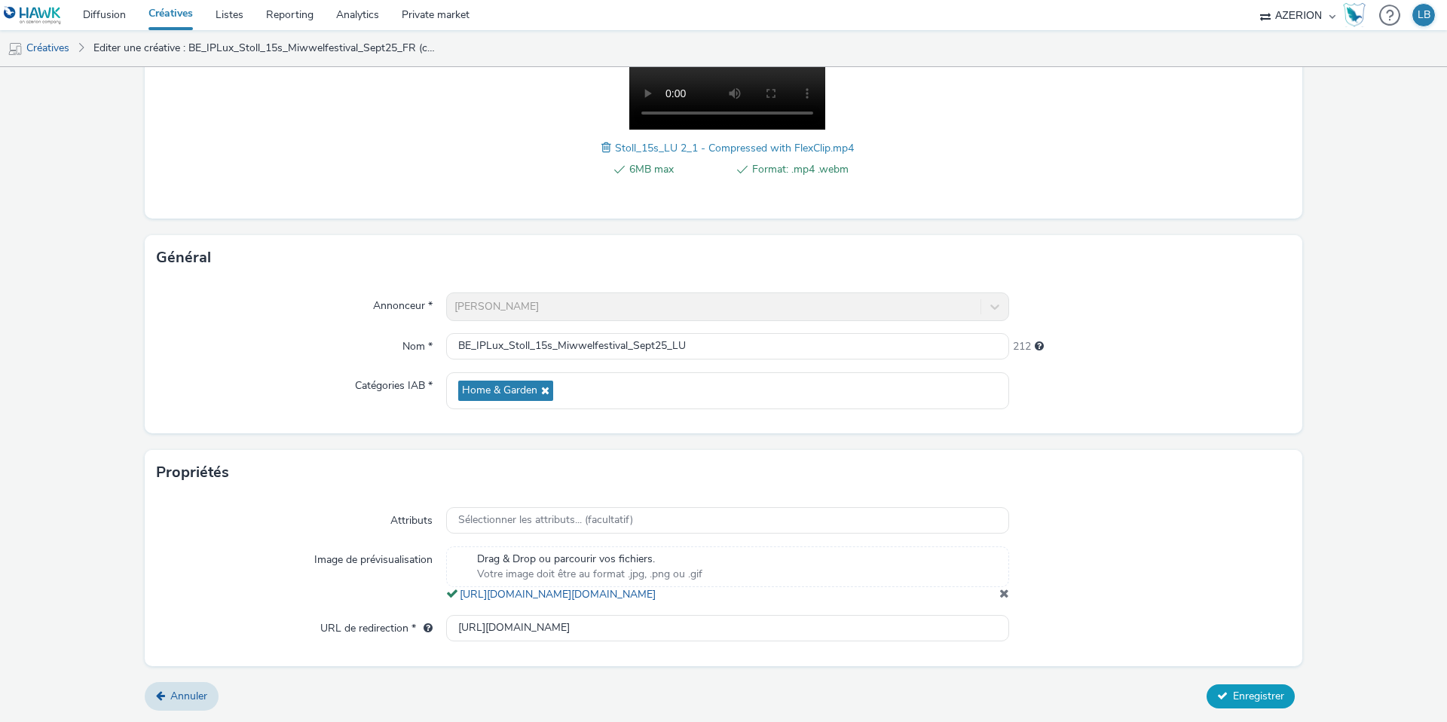
click at [1259, 694] on span "Enregistrer" at bounding box center [1258, 696] width 51 height 14
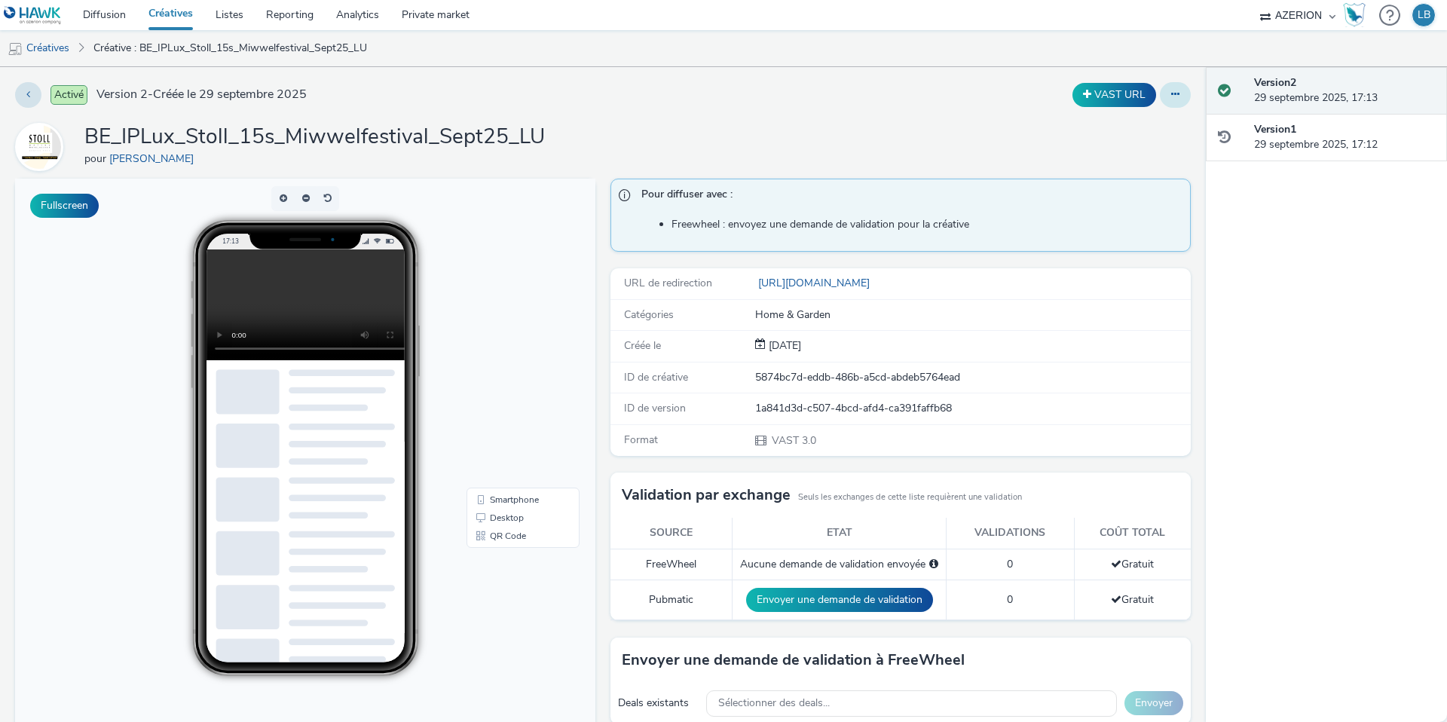
click at [1179, 89] on button at bounding box center [1175, 95] width 31 height 26
click at [1130, 153] on link "Dupliquer" at bounding box center [1133, 155] width 113 height 30
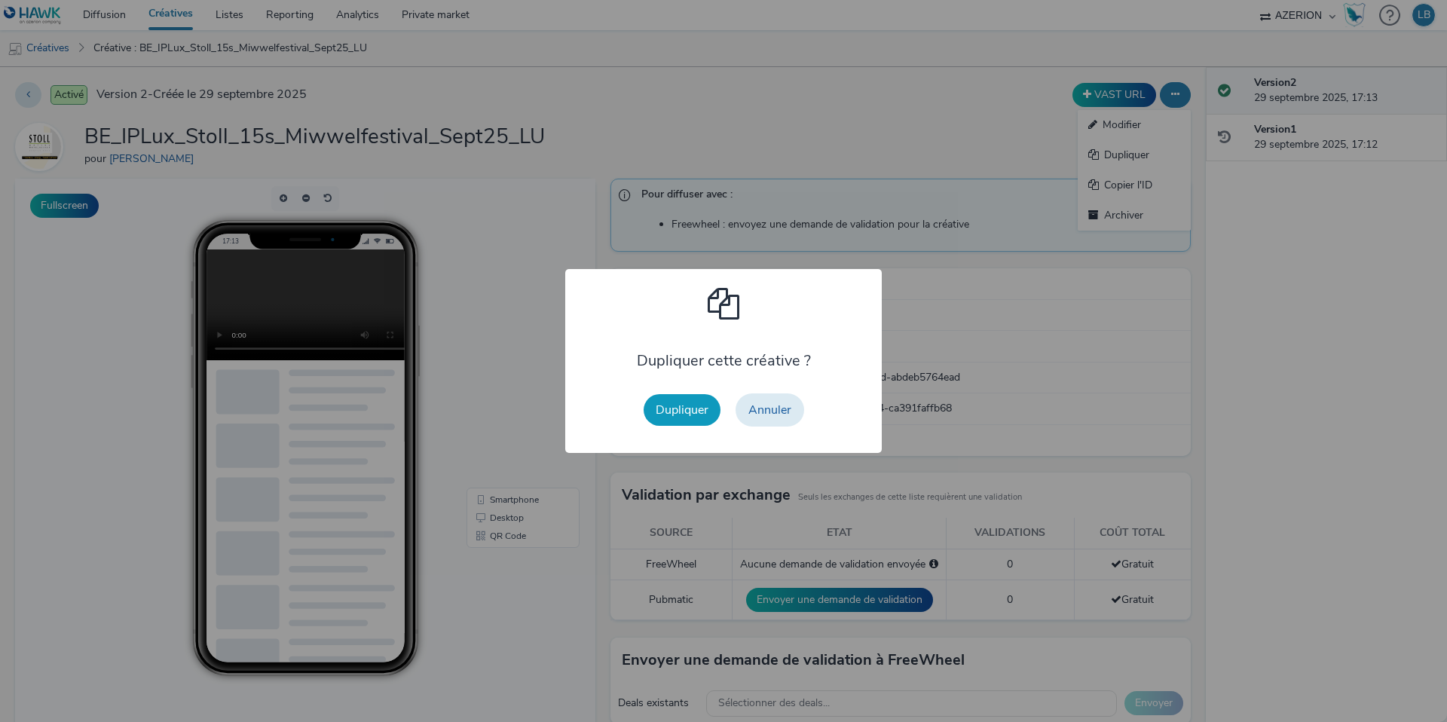
click at [680, 405] on button "Dupliquer" at bounding box center [681, 410] width 77 height 32
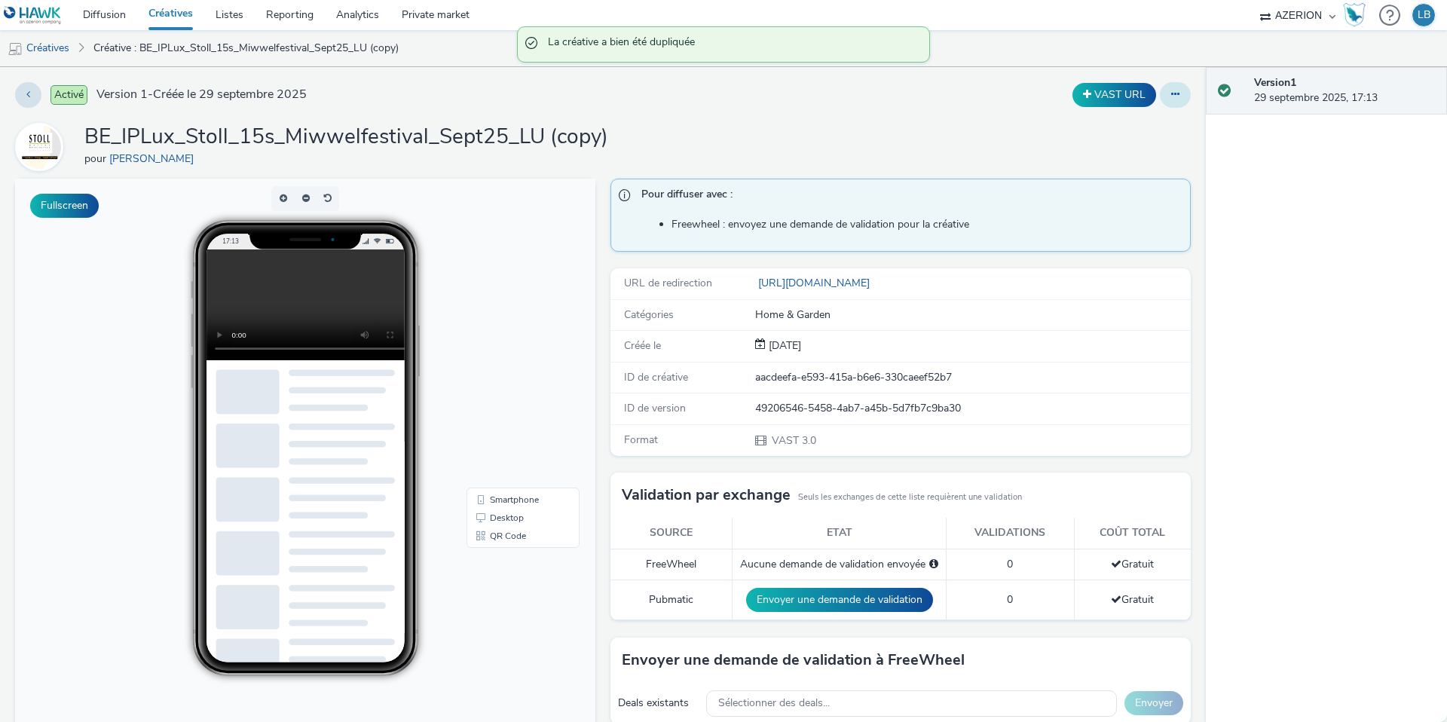
click at [1172, 91] on icon at bounding box center [1175, 94] width 8 height 11
click at [1147, 133] on link "Modifier" at bounding box center [1133, 125] width 113 height 30
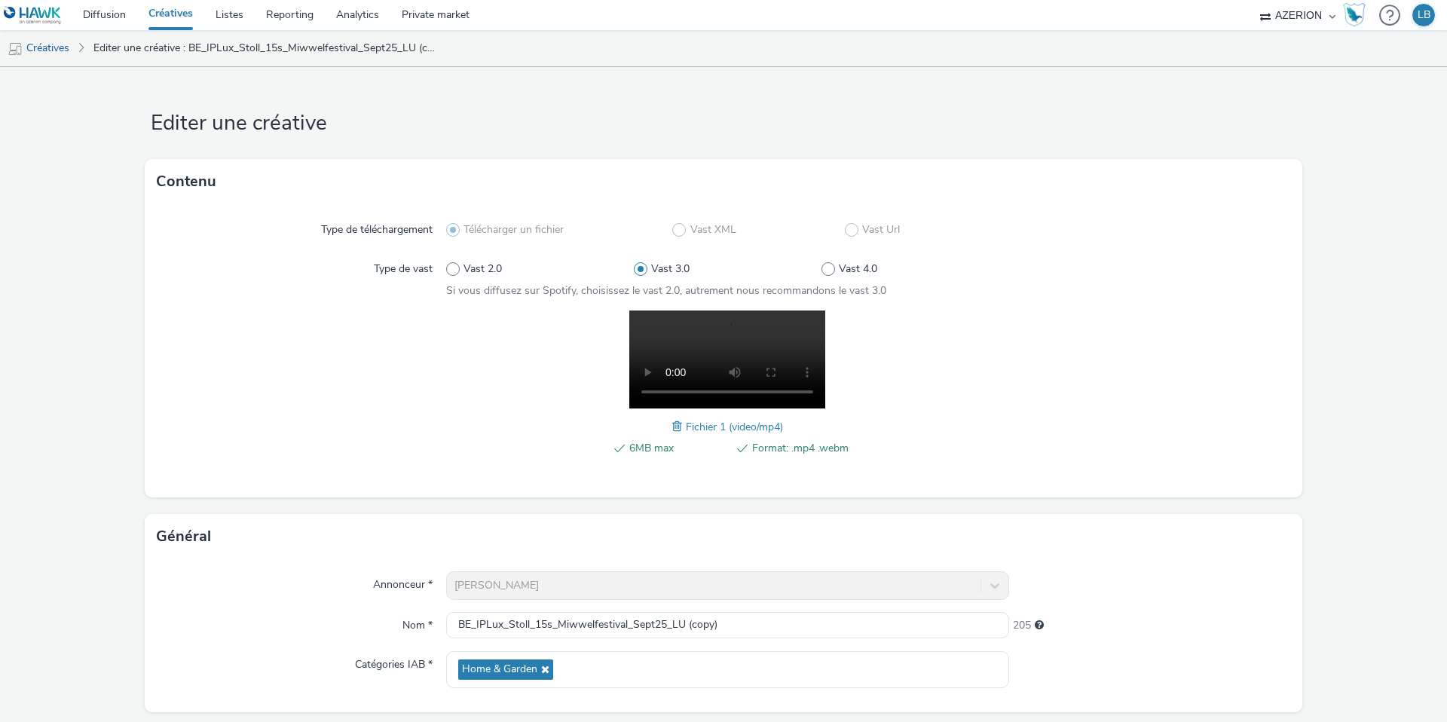
click at [680, 421] on span at bounding box center [679, 426] width 14 height 17
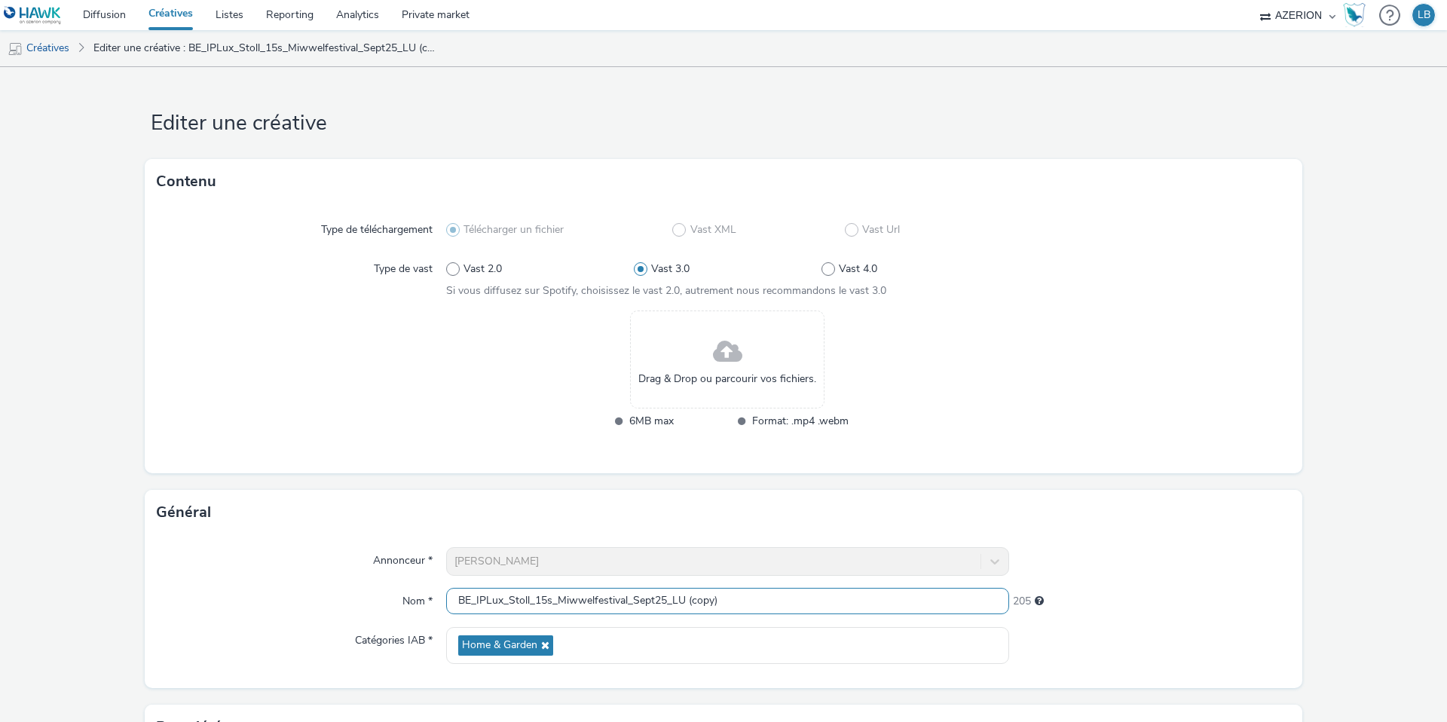
click at [557, 603] on input "BE_IPLux_Stoll_15s_Miwwelfestival_Sept25_LU (copy)" at bounding box center [727, 601] width 563 height 26
drag, startPoint x: 742, startPoint y: 602, endPoint x: 883, endPoint y: 601, distance: 140.9
click at [883, 601] on input "BE_IPLux_Stoll_15s_HomeExpo_Miwwelfestival_Sept25_LU (copy)" at bounding box center [727, 601] width 563 height 26
type input "BE_IPLux_Stoll_15s_HomeExpo_Miwwelfestival_Sept25_EN"
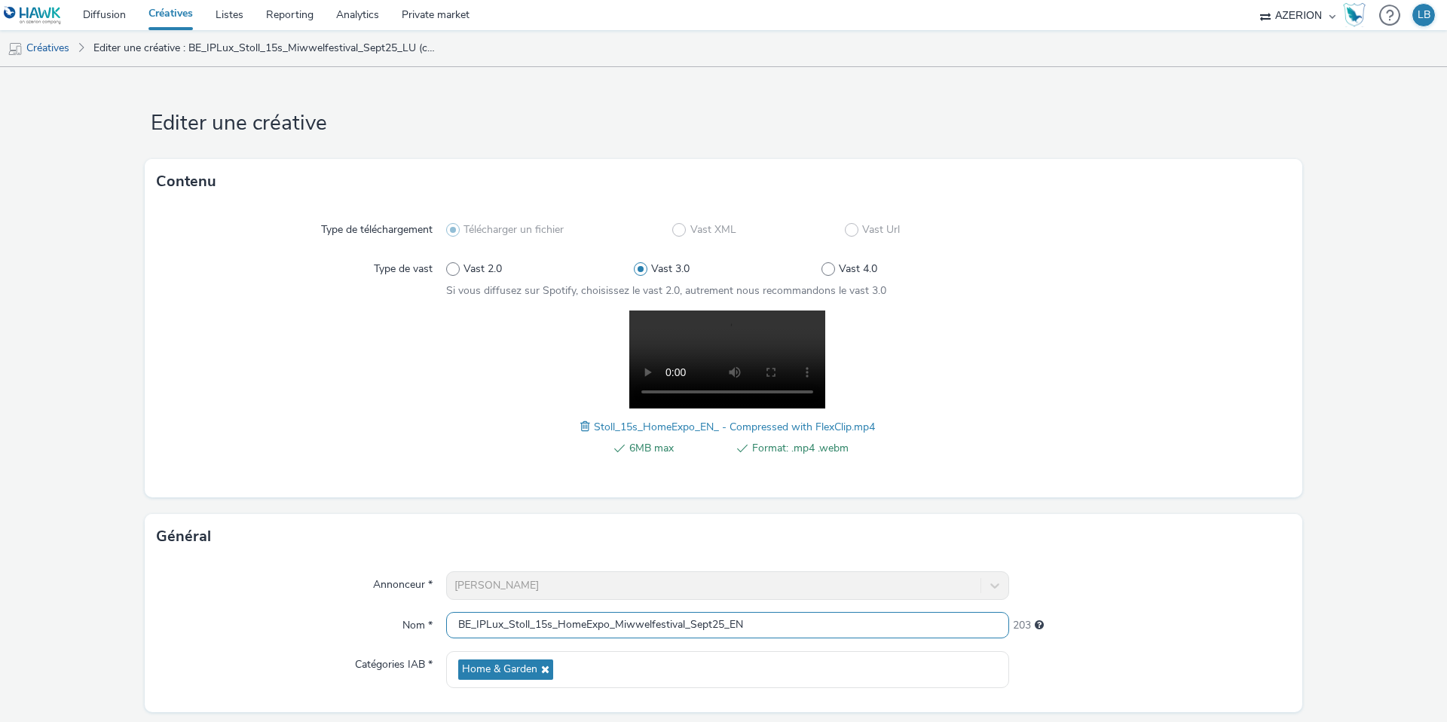
scroll to position [293, 0]
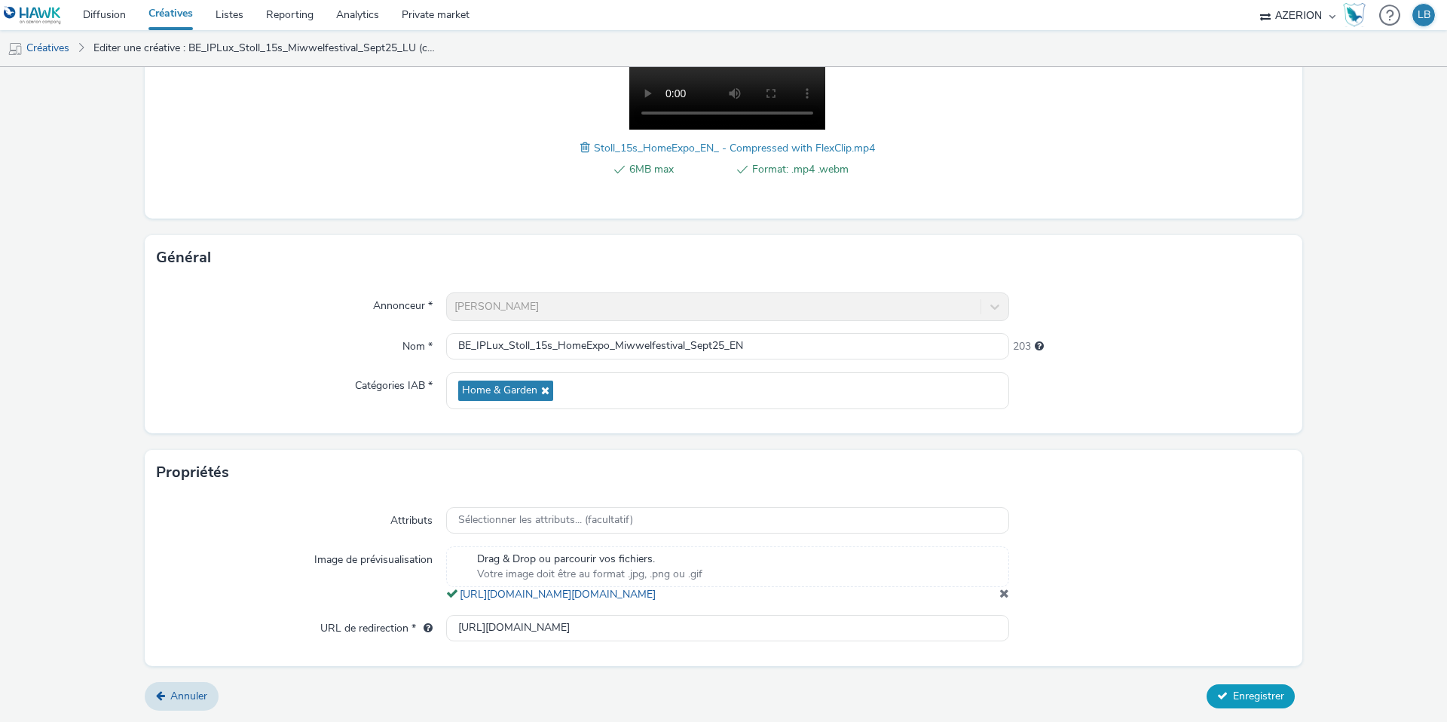
click at [1267, 695] on span "Enregistrer" at bounding box center [1258, 696] width 51 height 14
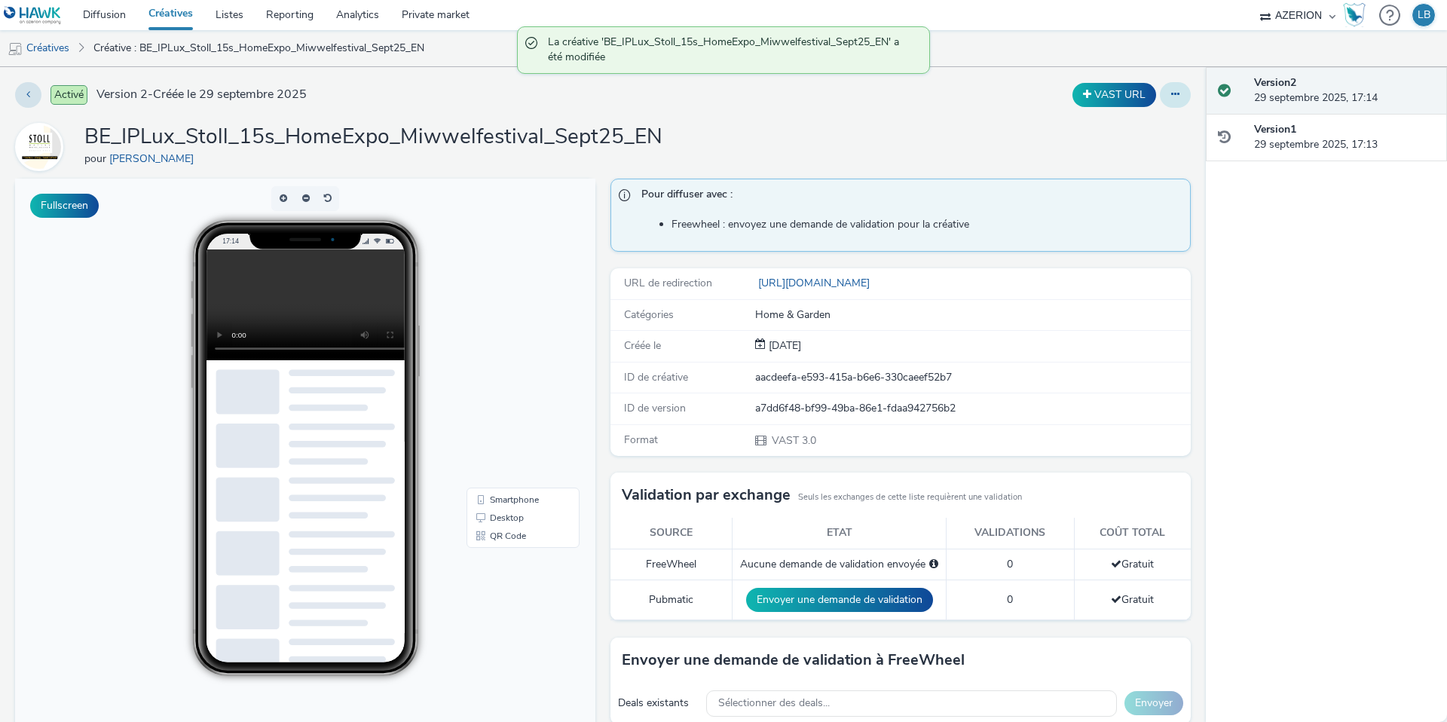
click at [1180, 99] on button at bounding box center [1175, 95] width 31 height 26
click at [1143, 150] on link "Dupliquer" at bounding box center [1133, 155] width 113 height 30
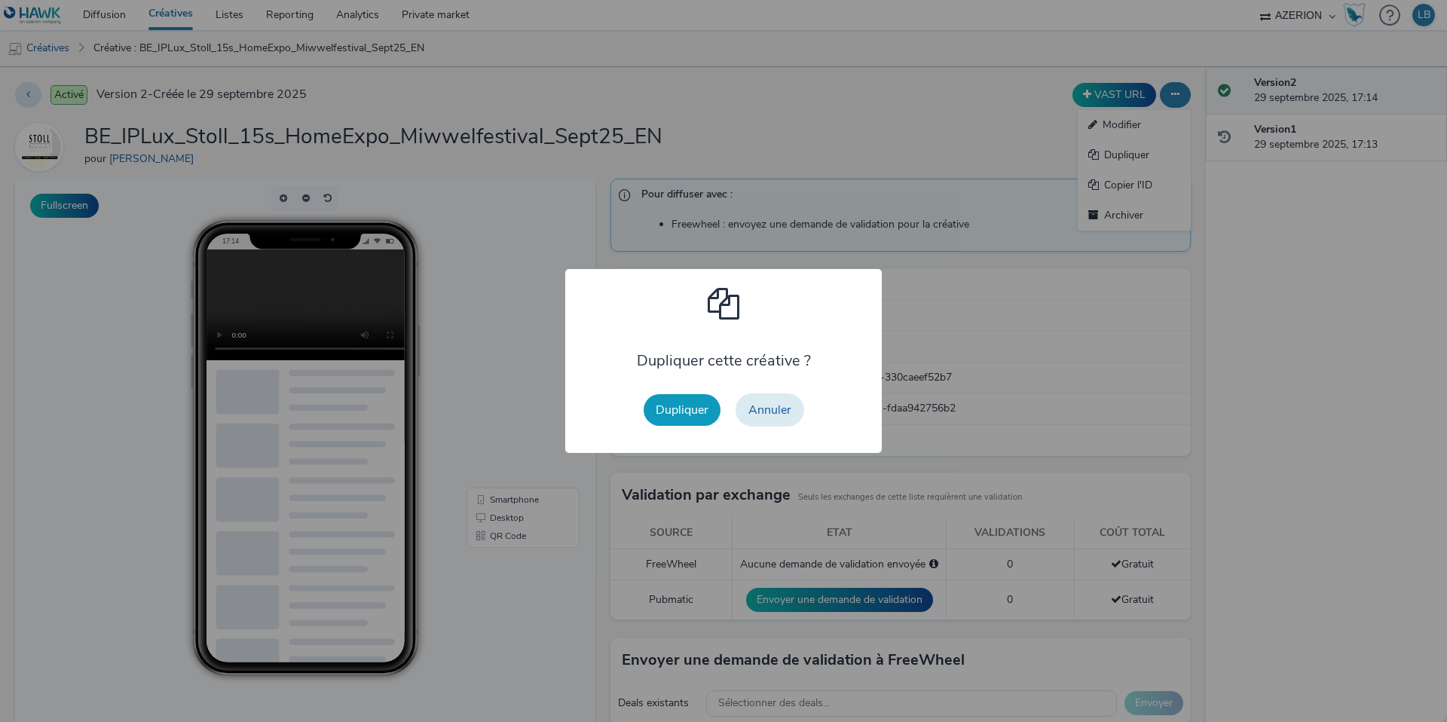
click at [690, 411] on button "Dupliquer" at bounding box center [681, 410] width 77 height 32
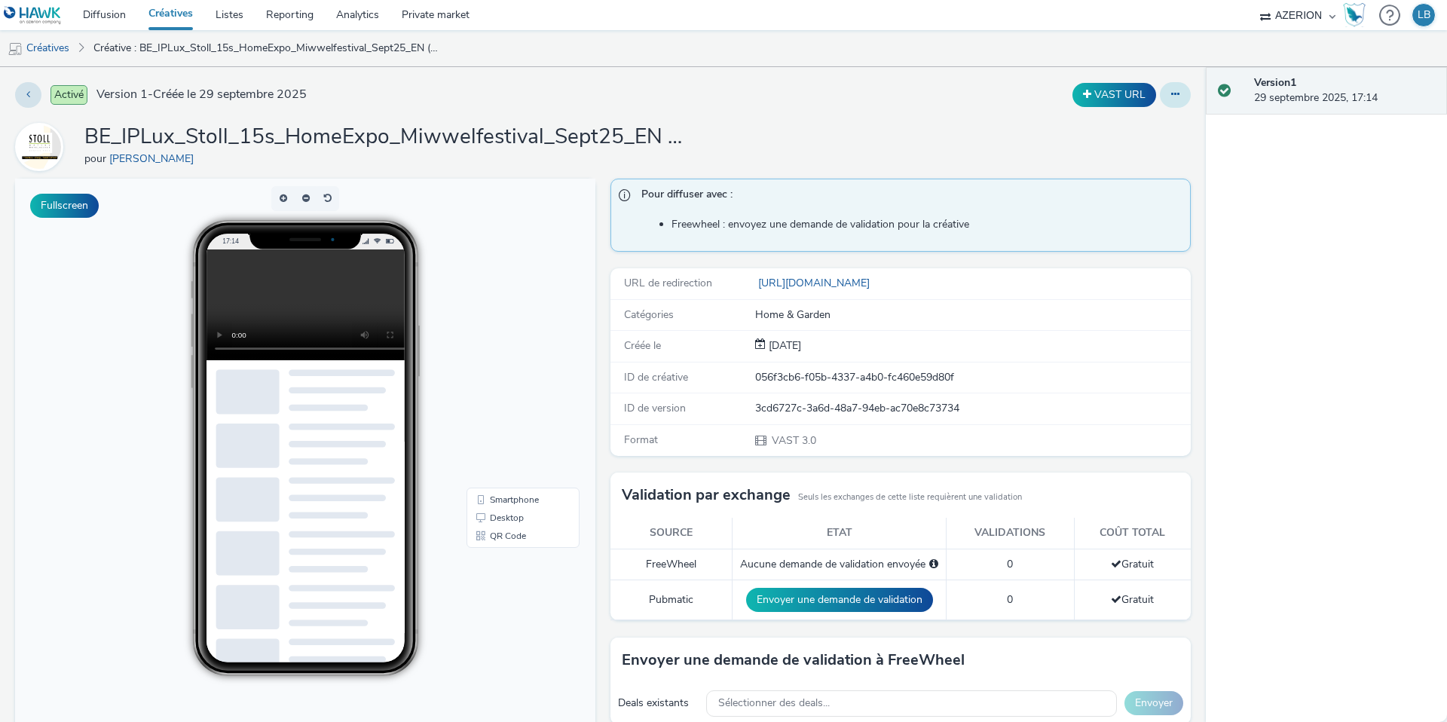
click at [1178, 99] on icon at bounding box center [1175, 94] width 8 height 11
click at [1151, 127] on link "Modifier" at bounding box center [1133, 125] width 113 height 30
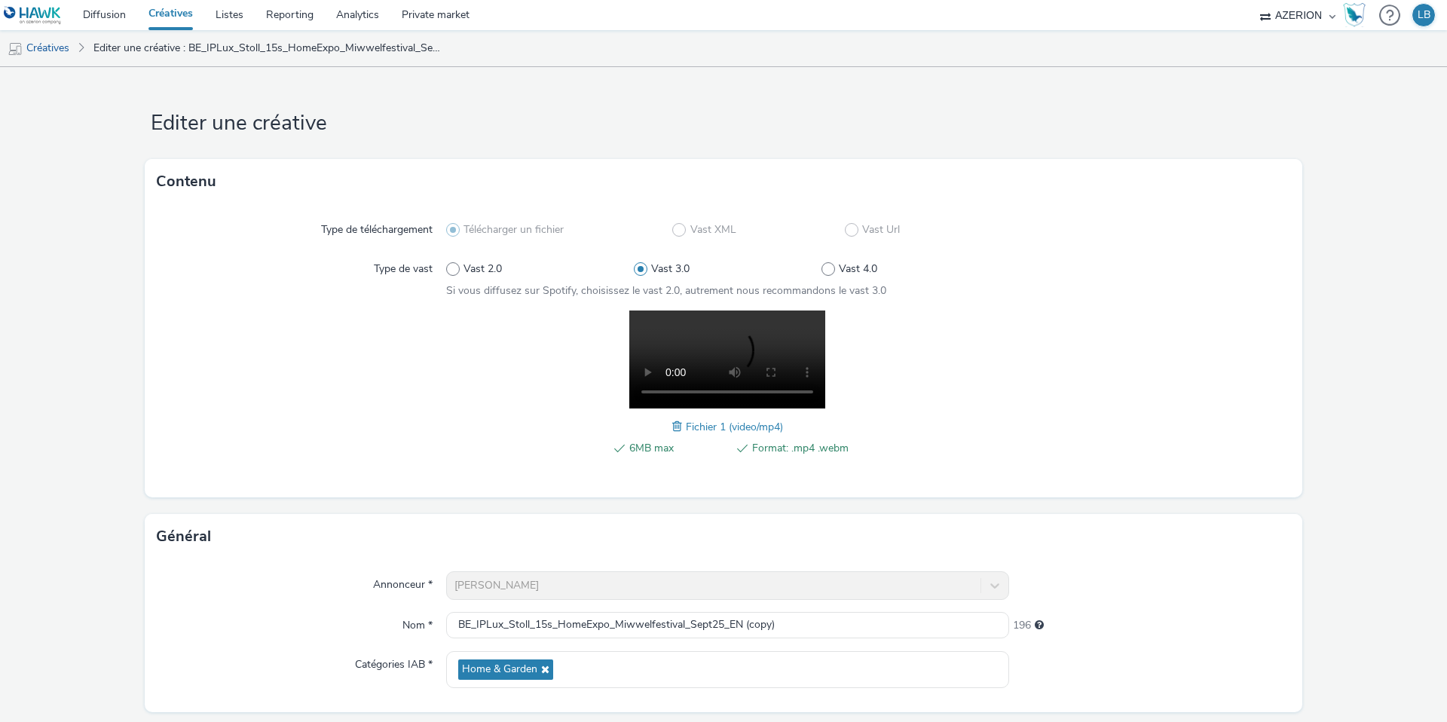
click at [675, 425] on span at bounding box center [679, 426] width 14 height 17
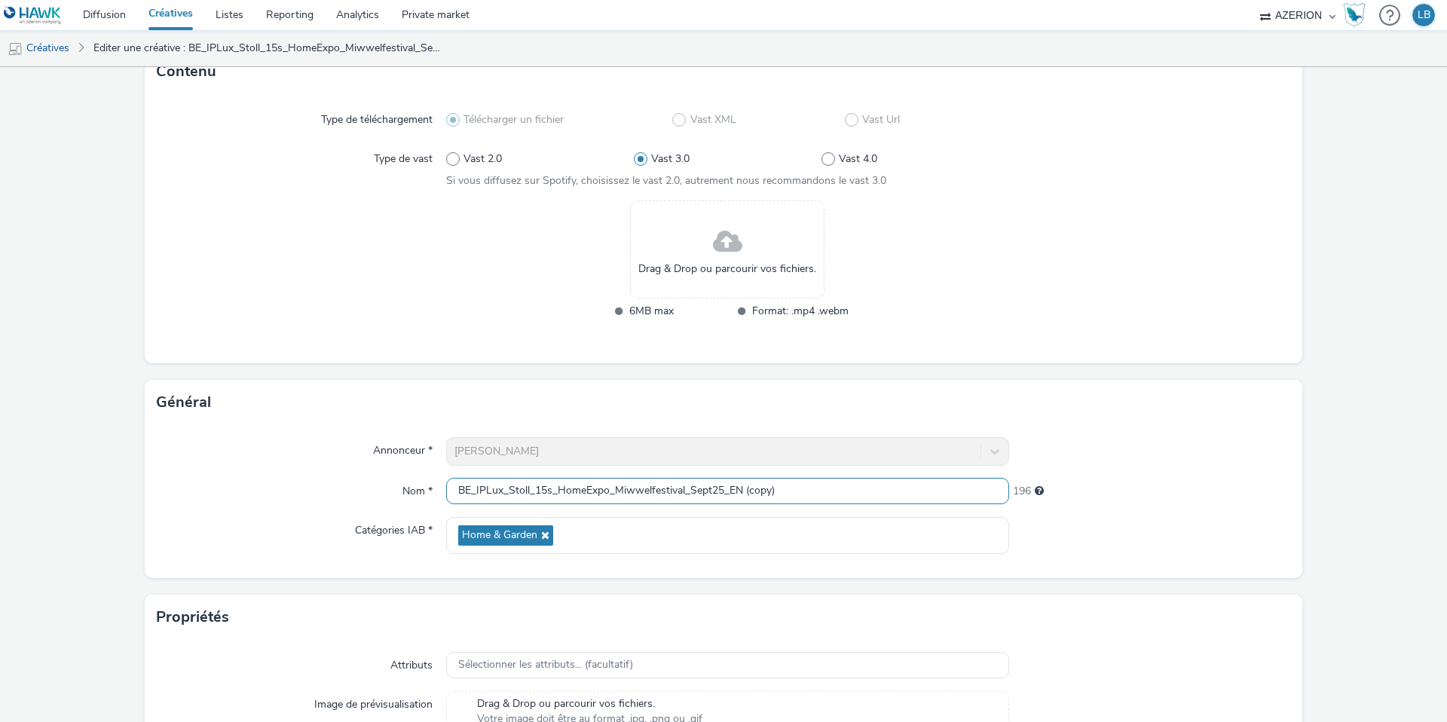
drag, startPoint x: 731, startPoint y: 490, endPoint x: 870, endPoint y: 509, distance: 140.6
click at [870, 509] on div "Annonceur * Stoll Nom * BE_IPLux_Stoll_15s_HomeExpo_Miwwelfestival_Sept25_EN (c…" at bounding box center [723, 501] width 1157 height 153
type input "BE_IPLux_Stoll_15s_HomeExpo_Miwwelfestival_Sept25_FR"
click at [1101, 430] on div "Annonceur * Stoll Nom * BE_IPLux_Stoll_15s_HomeExpo_Miwwelfestival_Sept25_FR 20…" at bounding box center [723, 501] width 1157 height 153
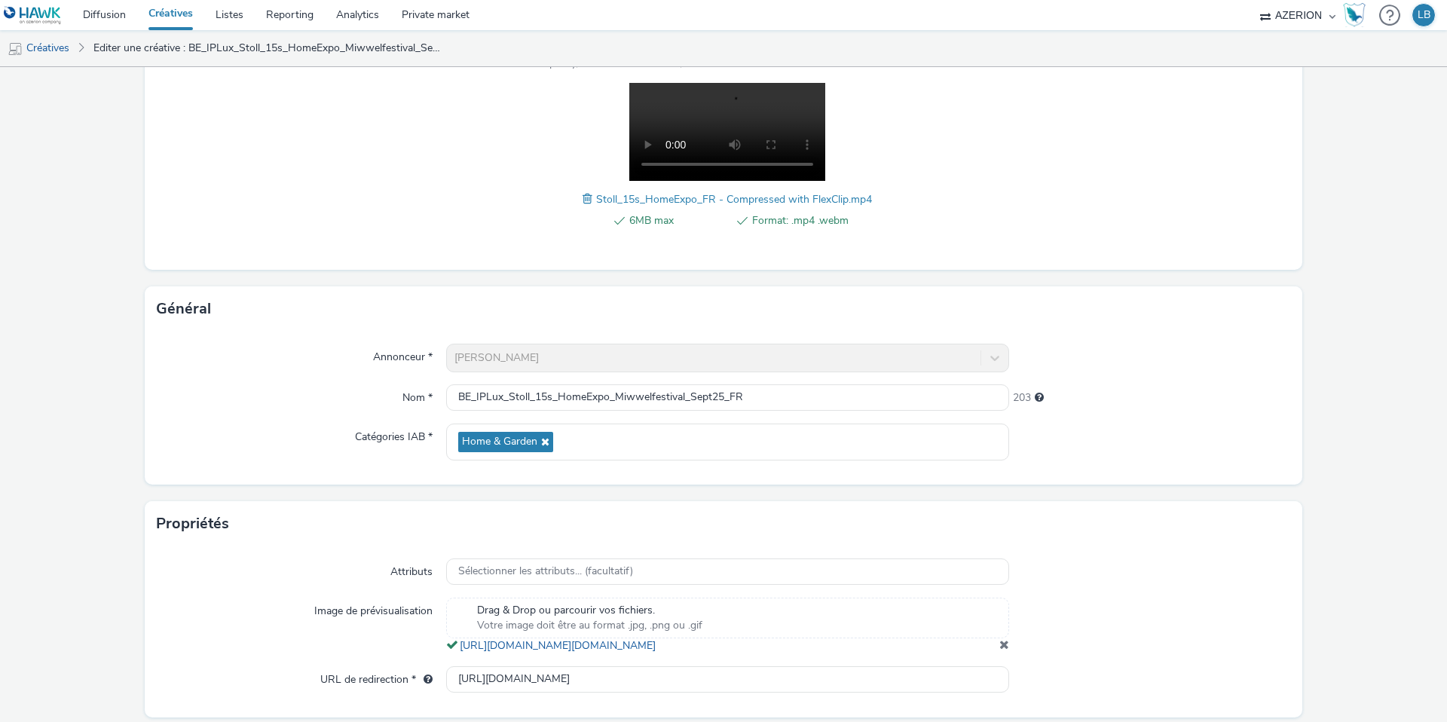
scroll to position [293, 0]
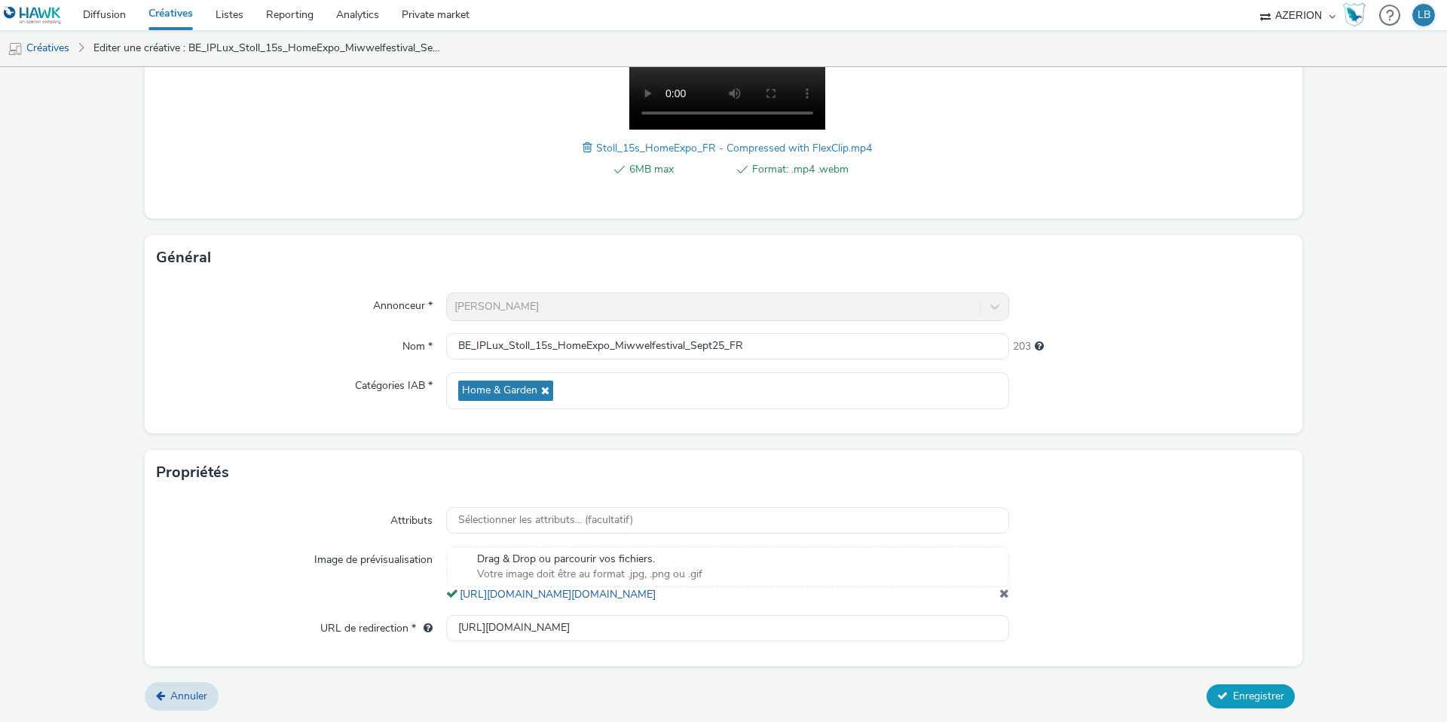
click at [1248, 690] on span "Enregistrer" at bounding box center [1258, 696] width 51 height 14
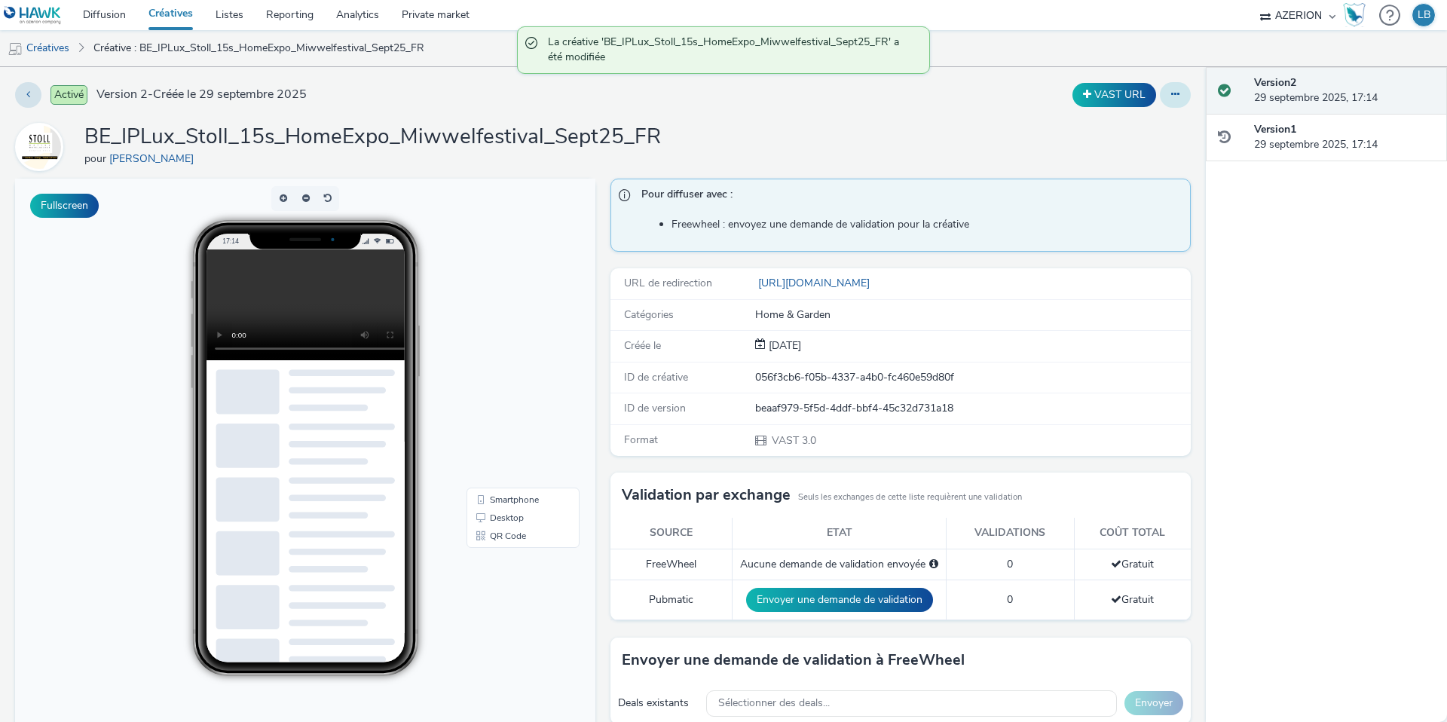
click at [1172, 100] on button at bounding box center [1175, 95] width 31 height 26
click at [1135, 153] on link "Dupliquer" at bounding box center [1133, 155] width 113 height 30
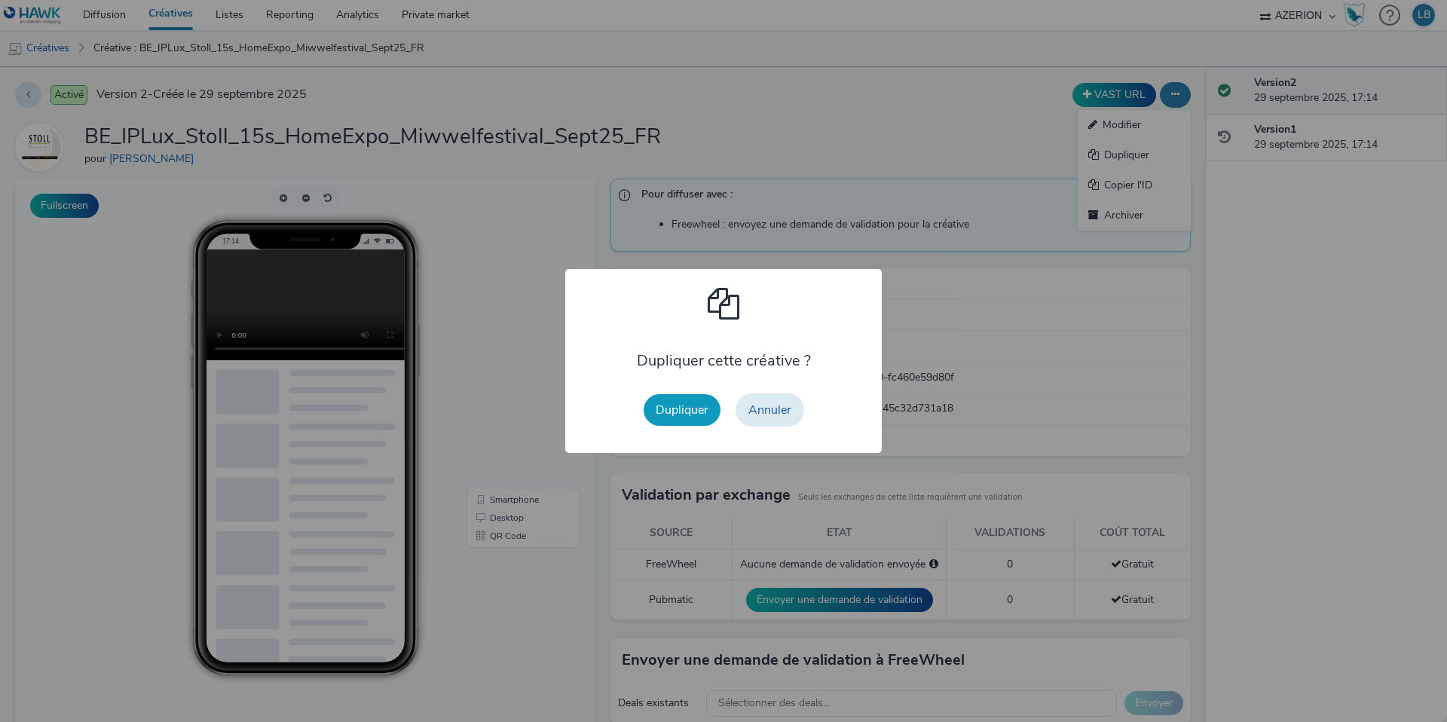
click at [685, 417] on button "Dupliquer" at bounding box center [681, 410] width 77 height 32
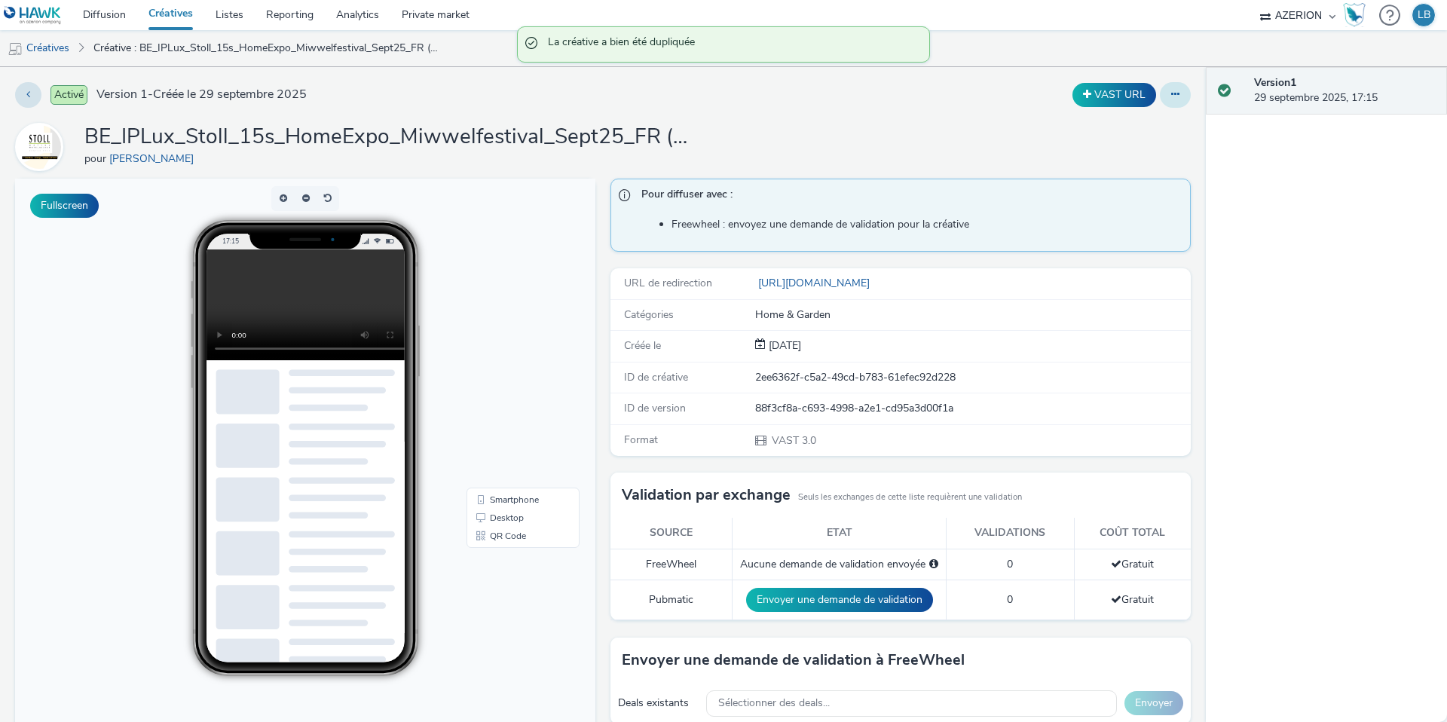
click at [1181, 106] on button at bounding box center [1175, 95] width 31 height 26
click at [1155, 131] on link "Modifier" at bounding box center [1133, 125] width 113 height 30
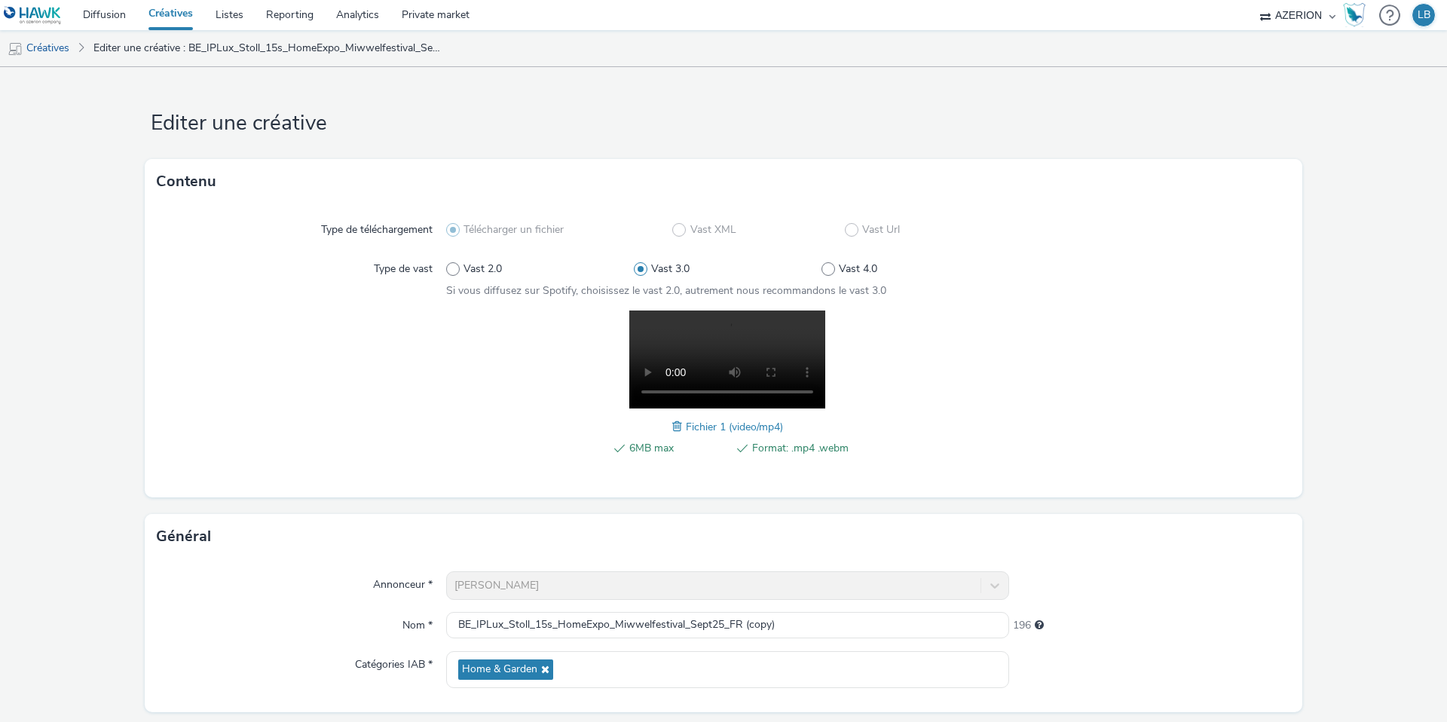
click at [678, 429] on span at bounding box center [679, 426] width 14 height 17
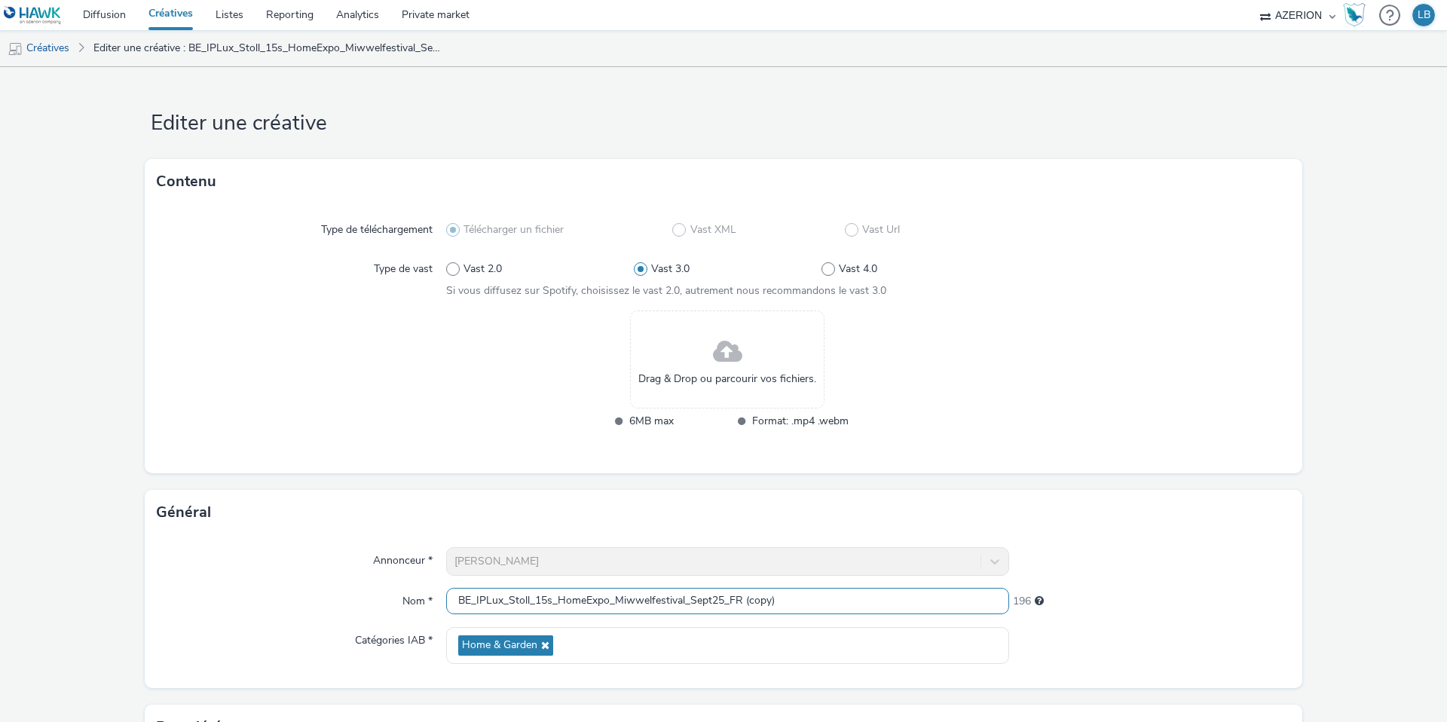
drag, startPoint x: 731, startPoint y: 597, endPoint x: 893, endPoint y: 595, distance: 162.0
click at [893, 595] on input "BE_IPLux_Stoll_15s_HomeExpo_Miwwelfestival_Sept25_FR (copy)" at bounding box center [727, 601] width 563 height 26
type input "BE_IPLux_Stoll_15s_HomeExpo_Miwwelfestival_Sept25_LU"
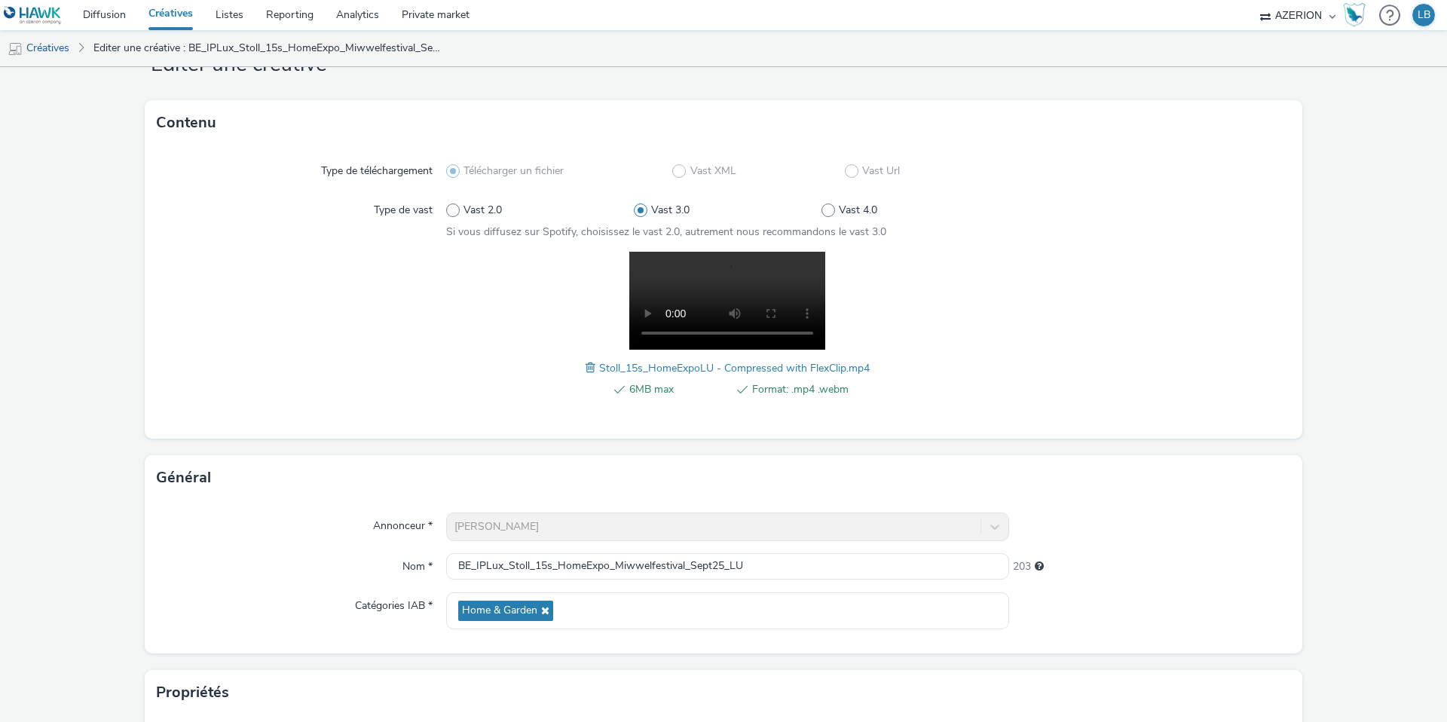
scroll to position [293, 0]
